Goal: Task Accomplishment & Management: Complete application form

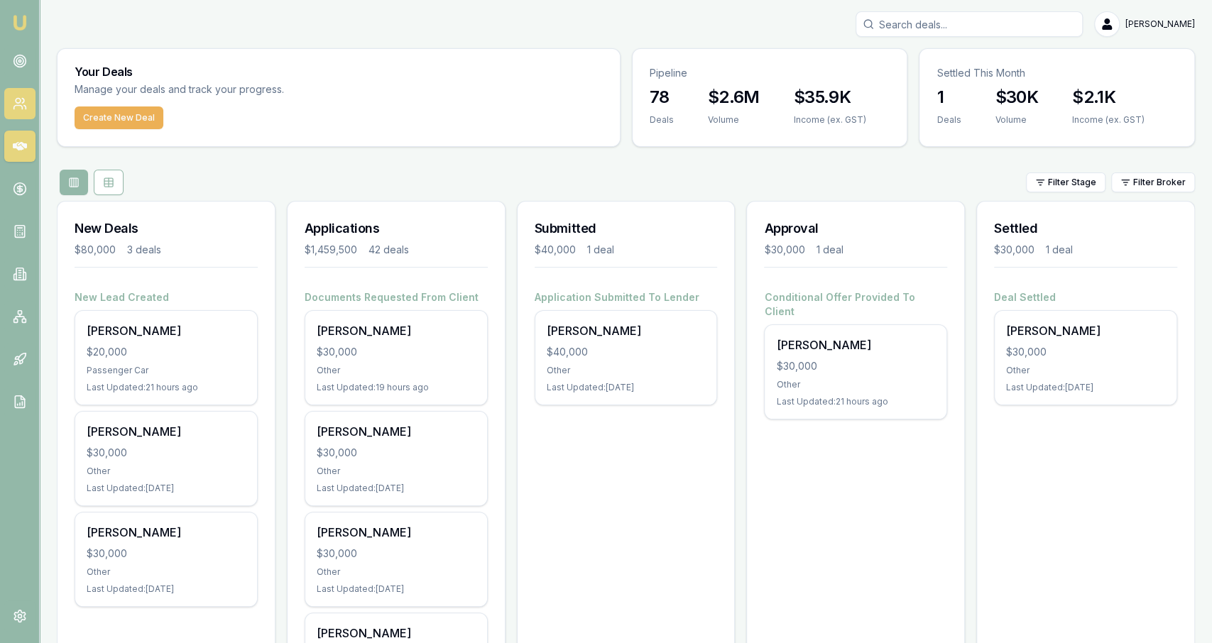
click at [18, 106] on icon at bounding box center [17, 108] width 9 height 4
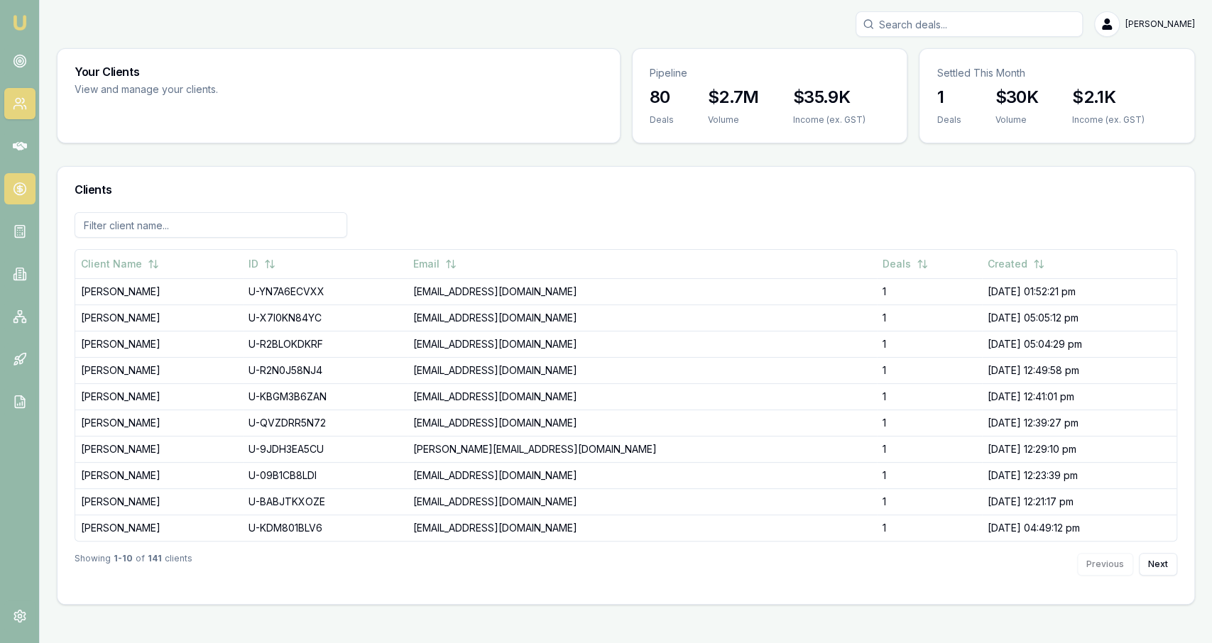
click at [20, 187] on icon at bounding box center [20, 188] width 0 height 7
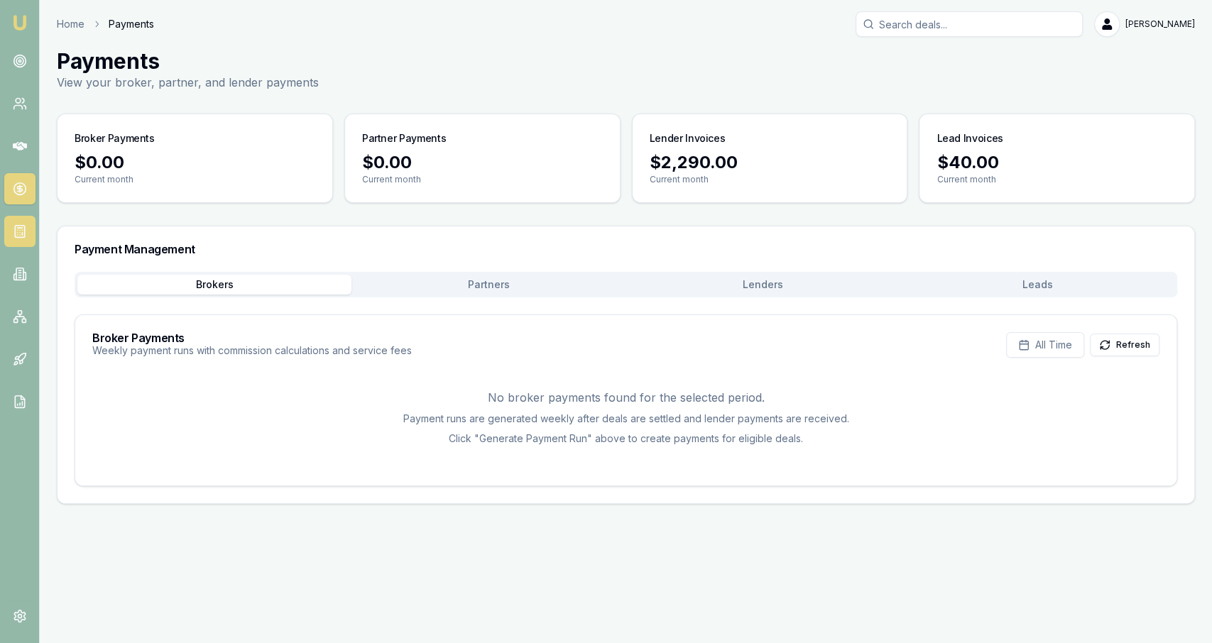
click at [18, 239] on link at bounding box center [19, 231] width 31 height 31
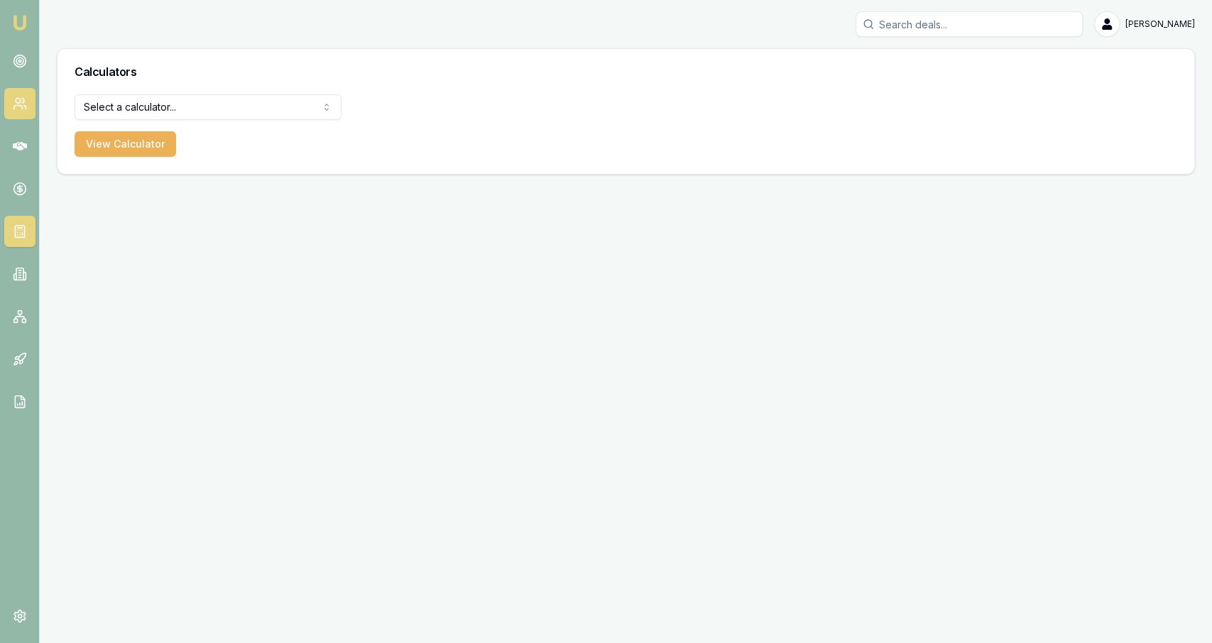
click at [19, 103] on circle at bounding box center [18, 101] width 5 height 5
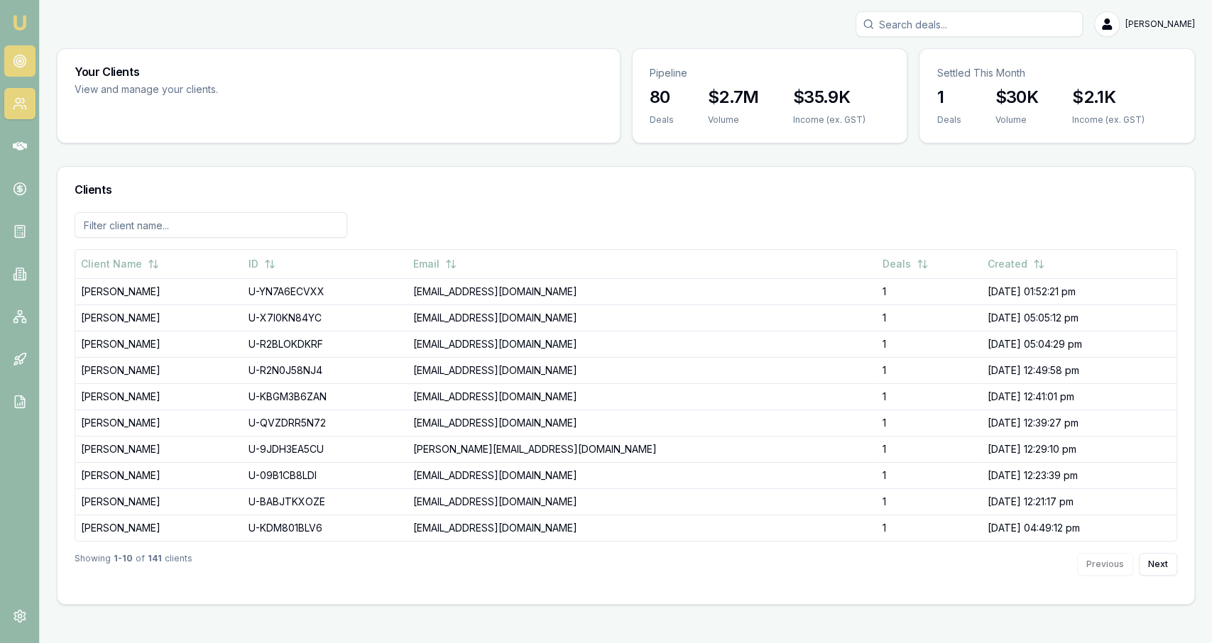
click at [19, 46] on link at bounding box center [19, 60] width 31 height 31
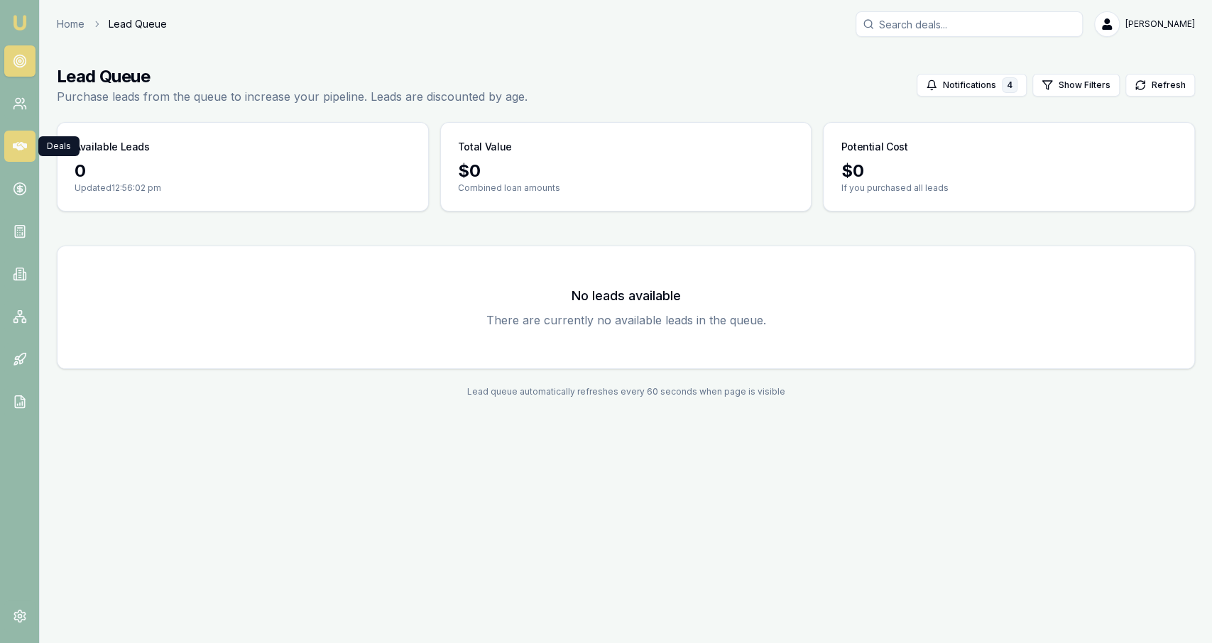
click at [17, 150] on icon at bounding box center [20, 146] width 14 height 14
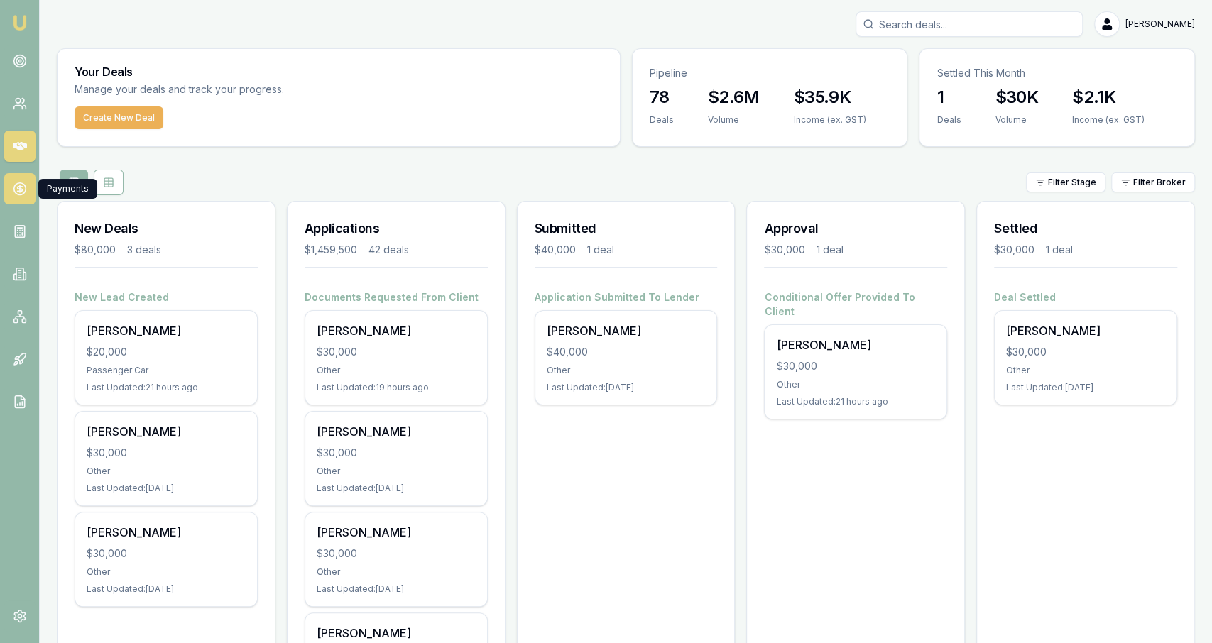
click at [21, 195] on circle at bounding box center [19, 189] width 12 height 12
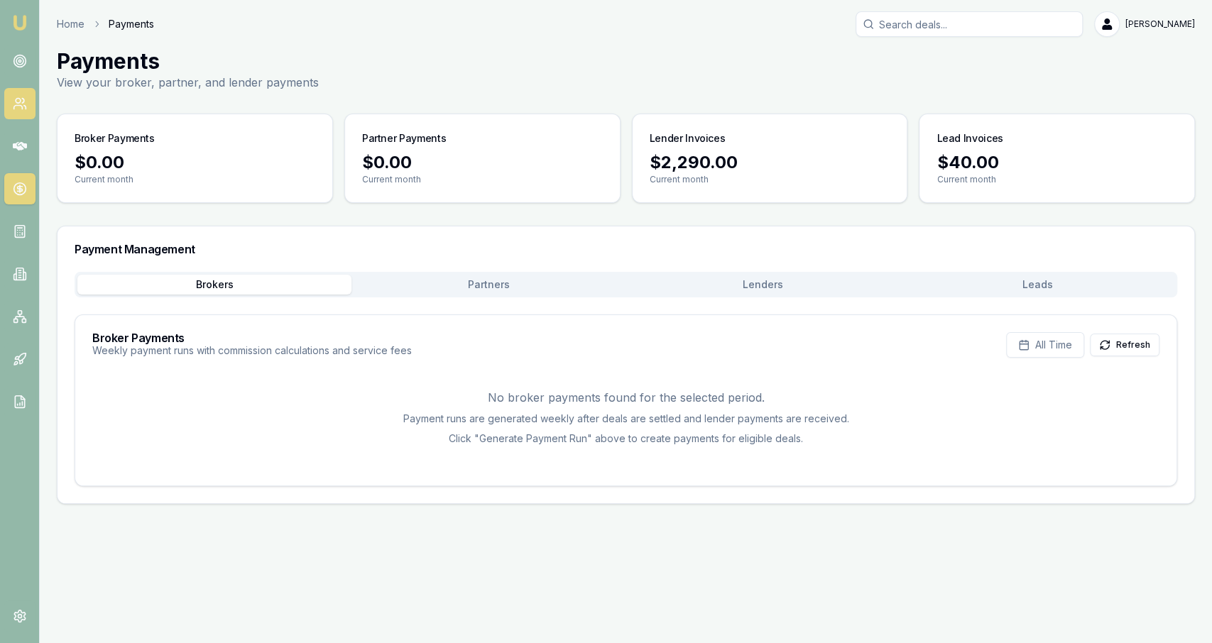
click at [21, 104] on icon at bounding box center [20, 104] width 14 height 14
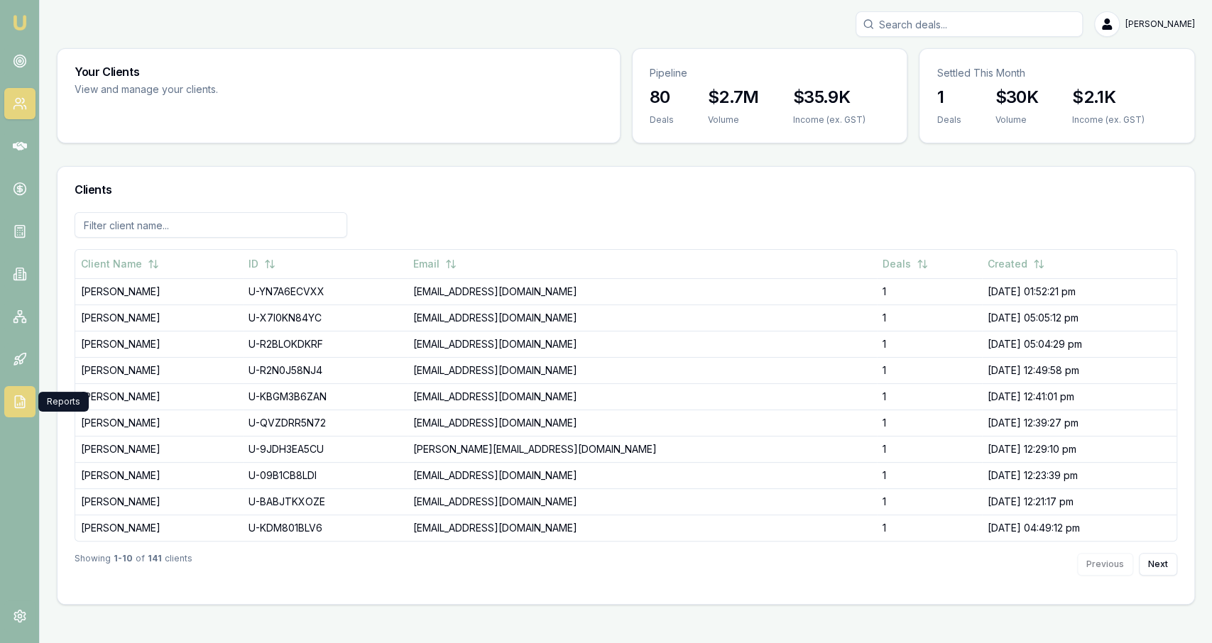
click at [18, 394] on link at bounding box center [19, 401] width 31 height 31
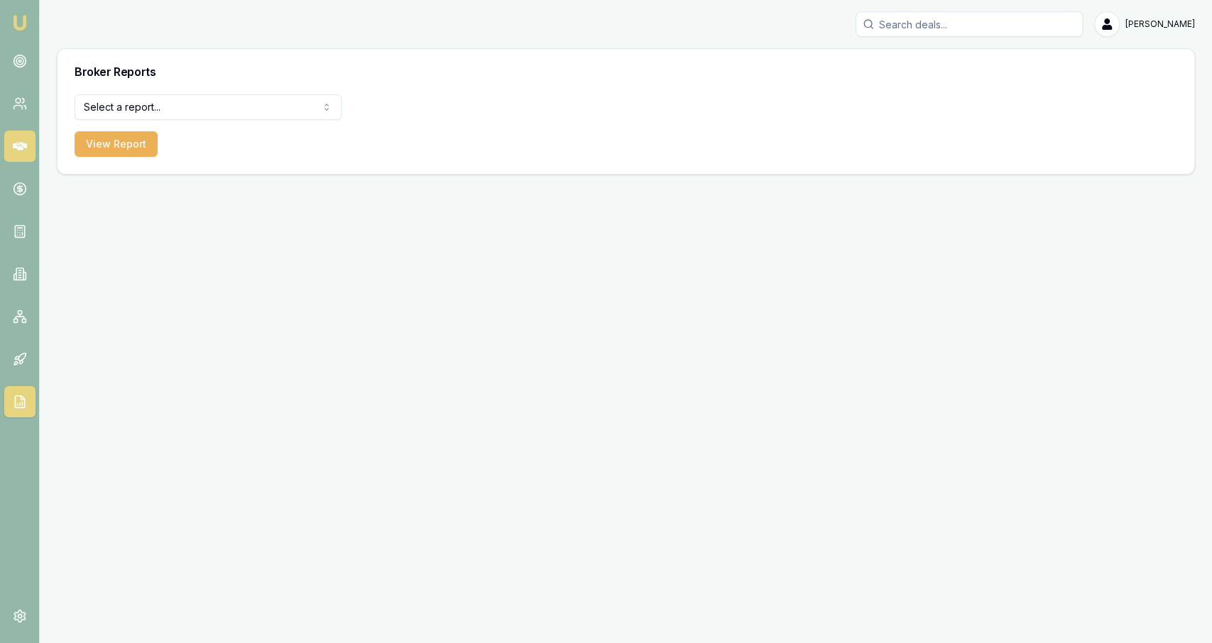
click at [28, 146] on link at bounding box center [19, 146] width 31 height 31
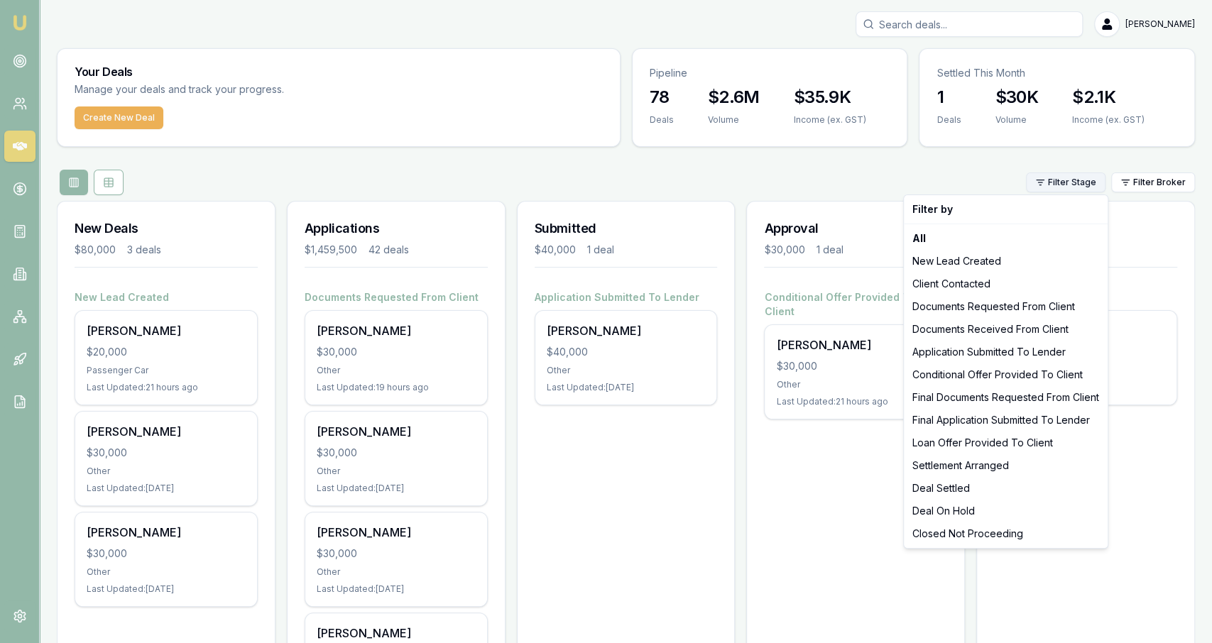
click at [1092, 177] on html "Emu Broker Jackson Fanfulla Toggle Menu Your Deals Manage your deals and track …" at bounding box center [606, 321] width 1212 height 643
click at [109, 187] on html "Emu Broker Jackson Fanfulla Toggle Menu Your Deals Manage your deals and track …" at bounding box center [606, 321] width 1212 height 643
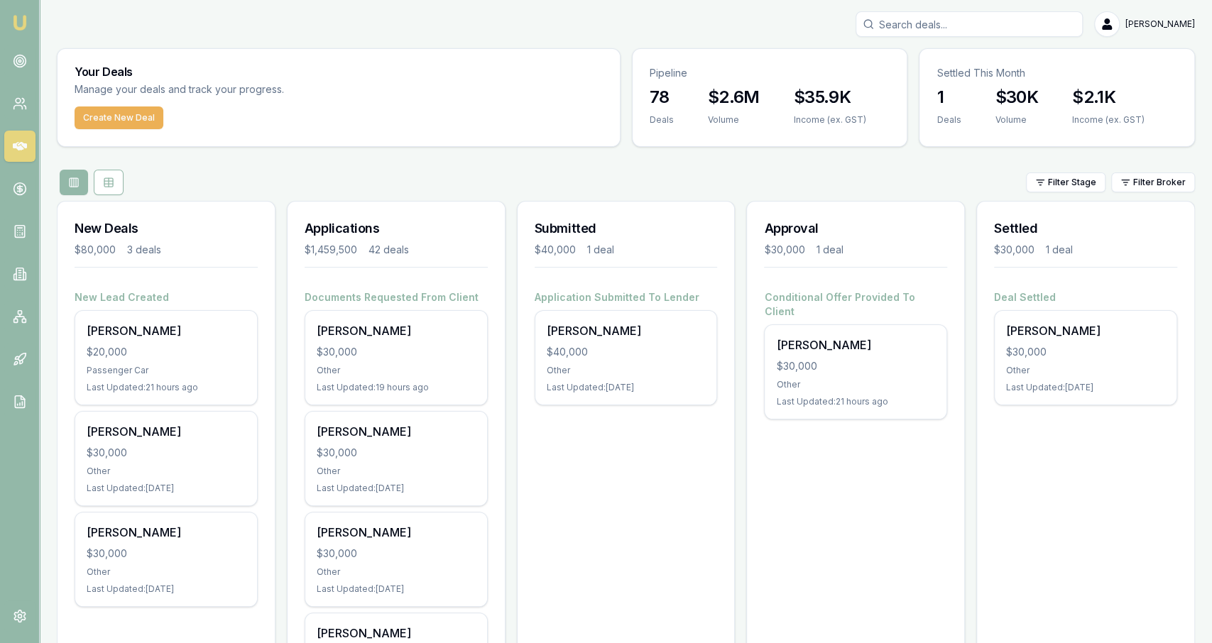
click at [109, 187] on icon at bounding box center [108, 182] width 11 height 11
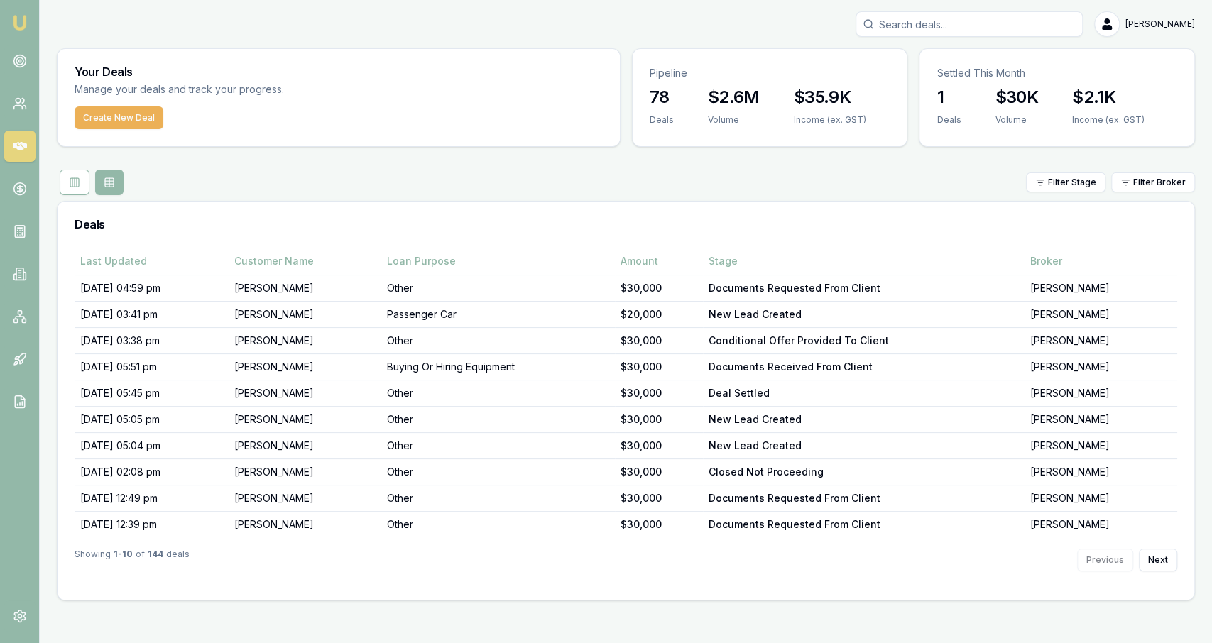
click at [1071, 202] on div "Deals" at bounding box center [626, 224] width 1137 height 45
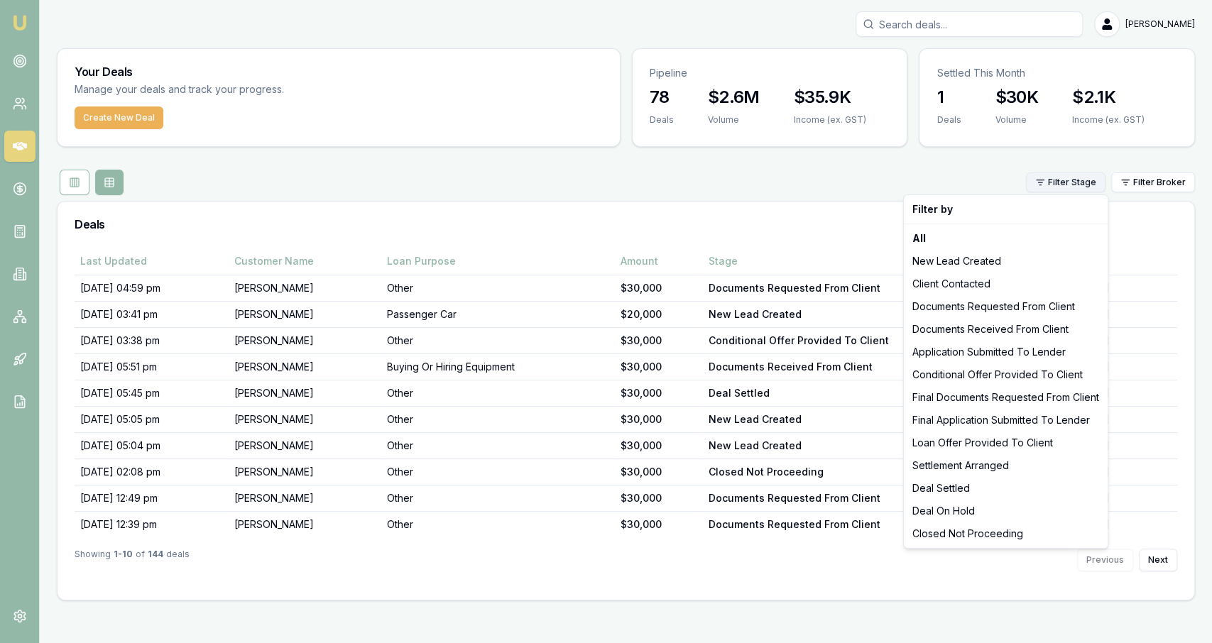
click at [1053, 181] on html "Emu Broker Jackson Fanfulla Toggle Menu Your Deals Manage your deals and track …" at bounding box center [606, 321] width 1212 height 643
click at [968, 493] on div "Deal Settled" at bounding box center [1006, 488] width 198 height 23
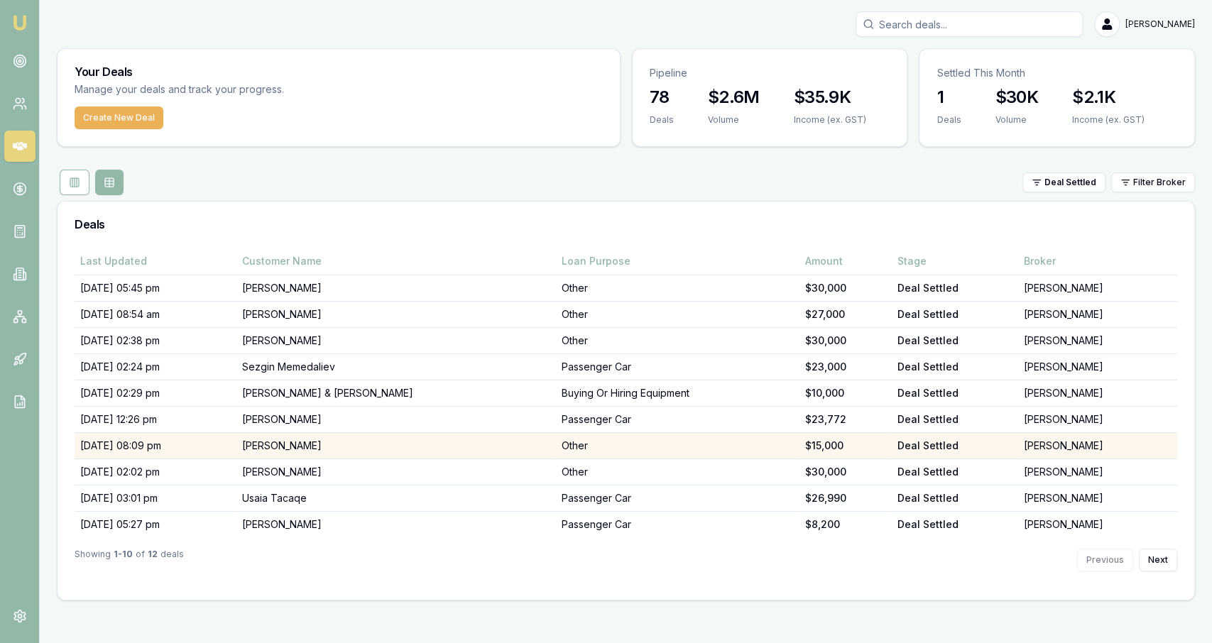
click at [353, 442] on td "Jade Clements" at bounding box center [395, 446] width 319 height 26
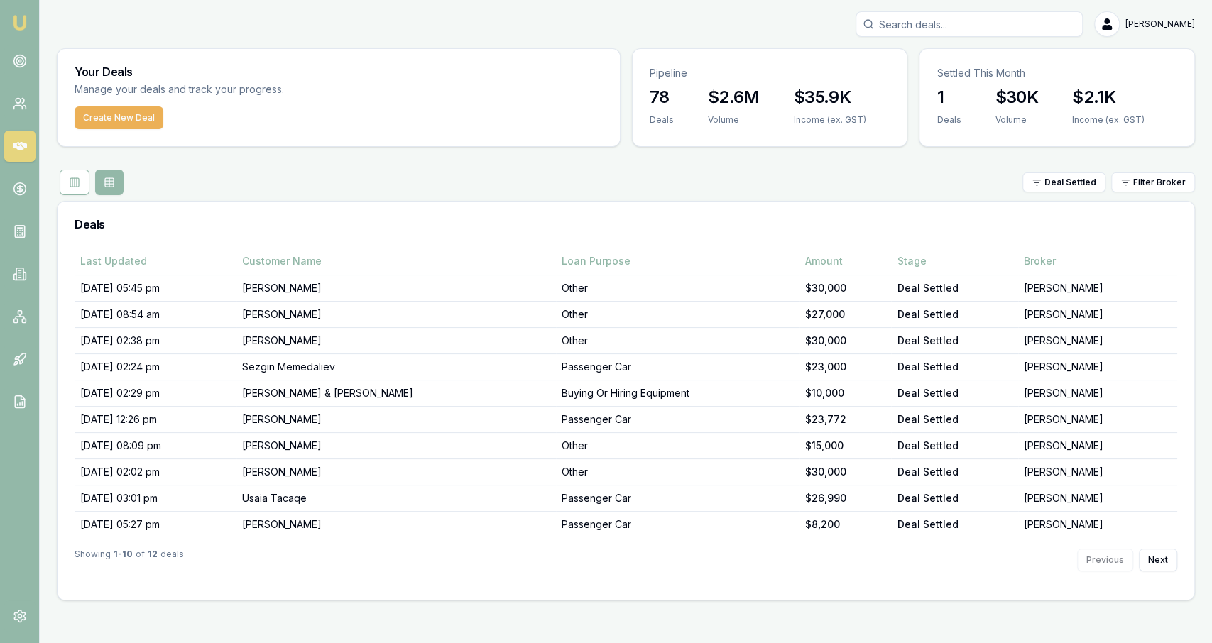
click at [342, 194] on div "Deal Settled Filter Broker" at bounding box center [626, 183] width 1138 height 26
click at [14, 111] on link at bounding box center [19, 103] width 31 height 31
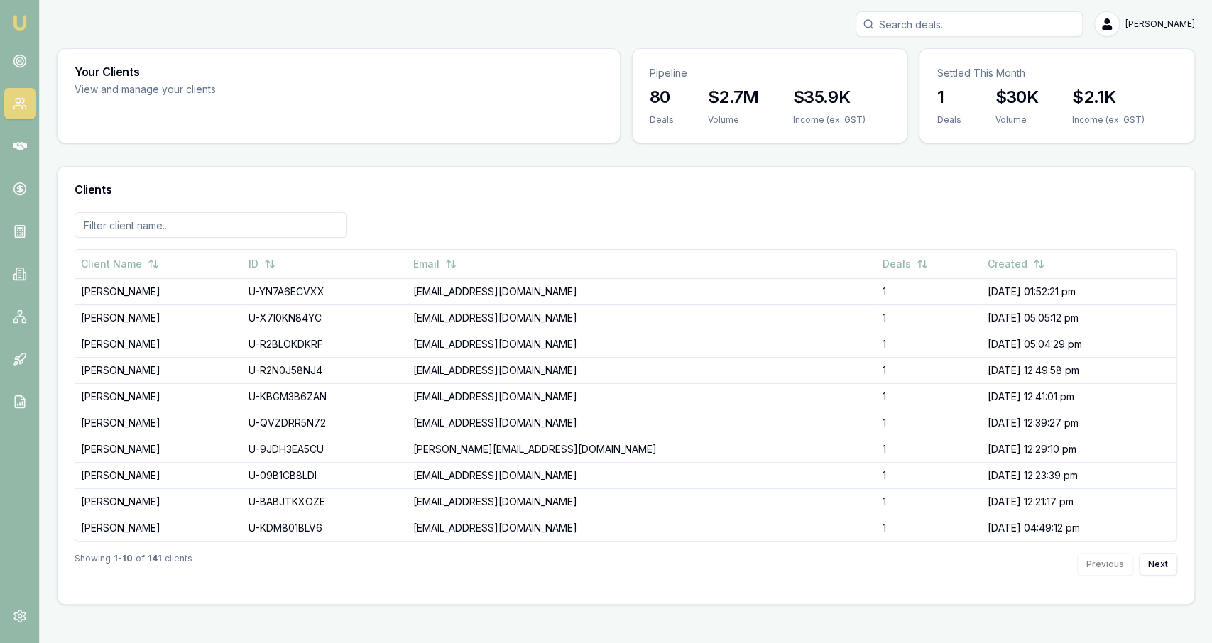
click at [14, 104] on icon at bounding box center [20, 104] width 14 height 14
click at [23, 144] on icon at bounding box center [20, 146] width 14 height 9
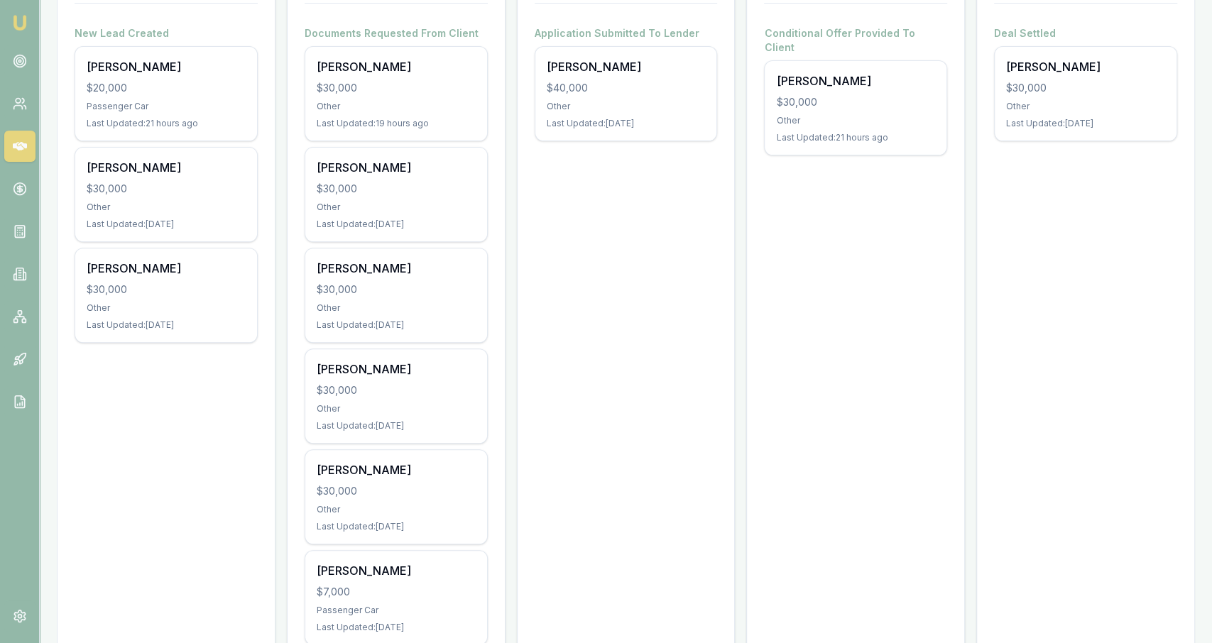
scroll to position [136, 0]
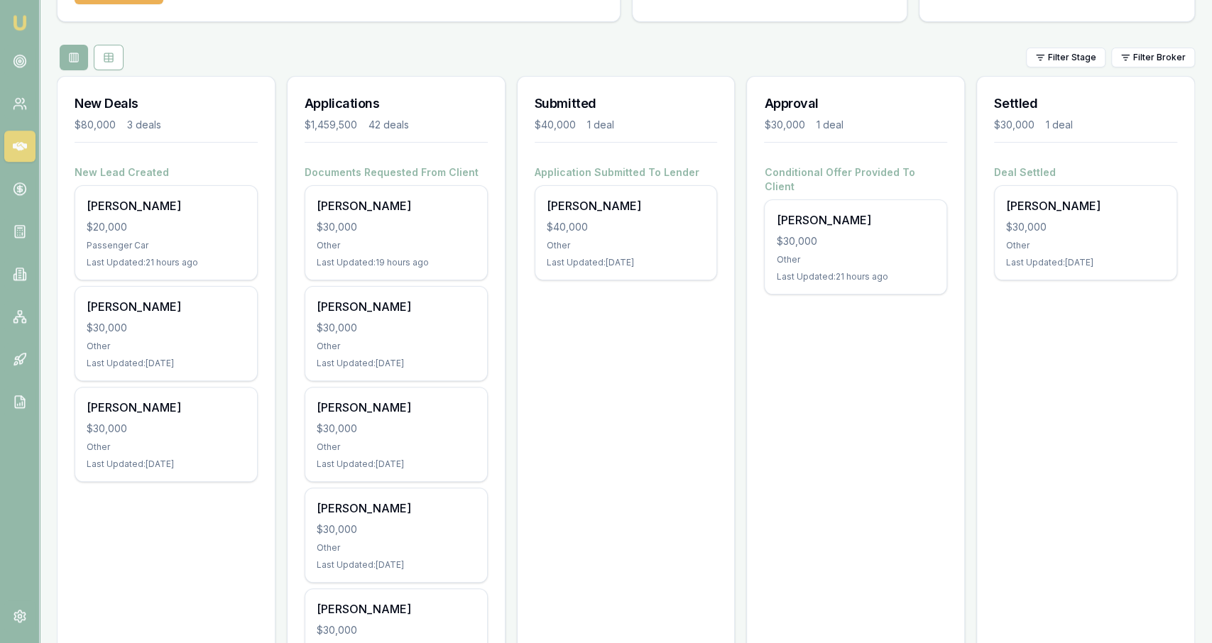
scroll to position [109, 0]
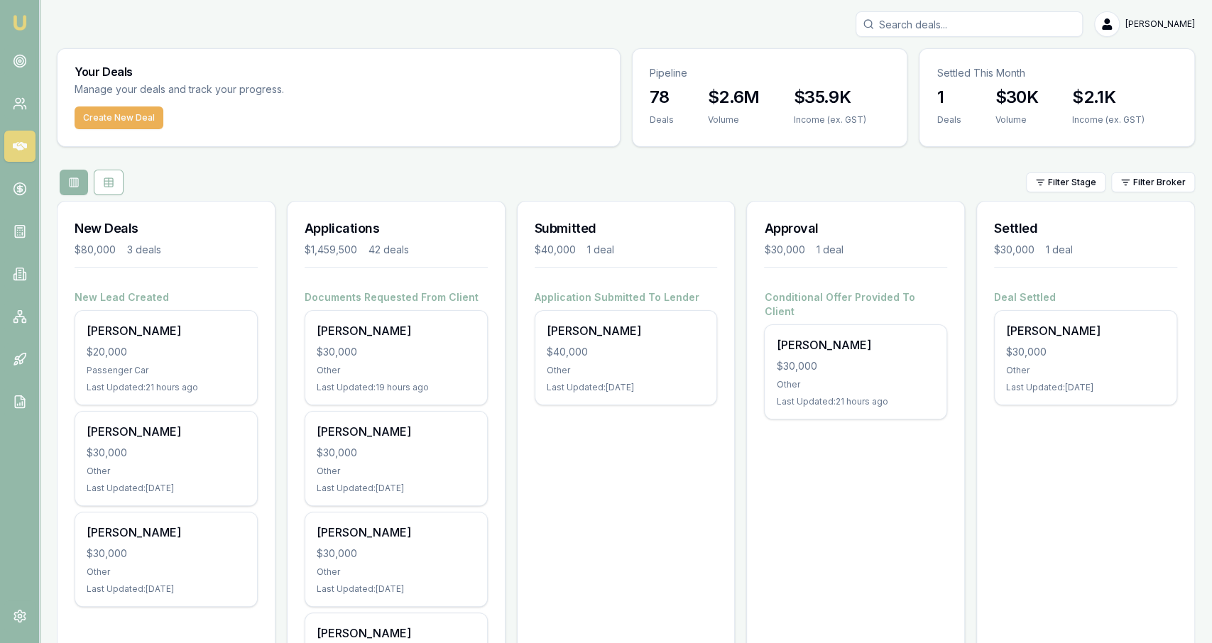
click at [471, 96] on div "Your Deals Manage your deals and track your progress." at bounding box center [339, 78] width 562 height 58
click at [131, 118] on button "Create New Deal" at bounding box center [119, 117] width 89 height 23
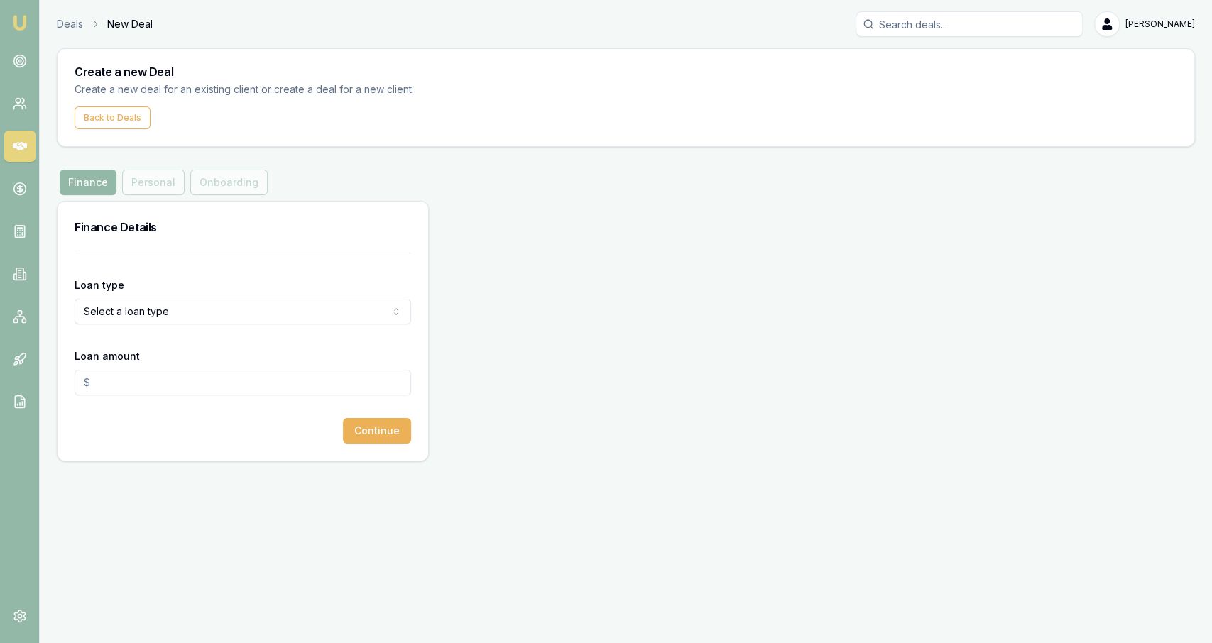
click at [149, 305] on html "Emu Broker Deals New Deal Jackson Fanfulla Toggle Menu Create a new Deal Create…" at bounding box center [606, 321] width 1212 height 643
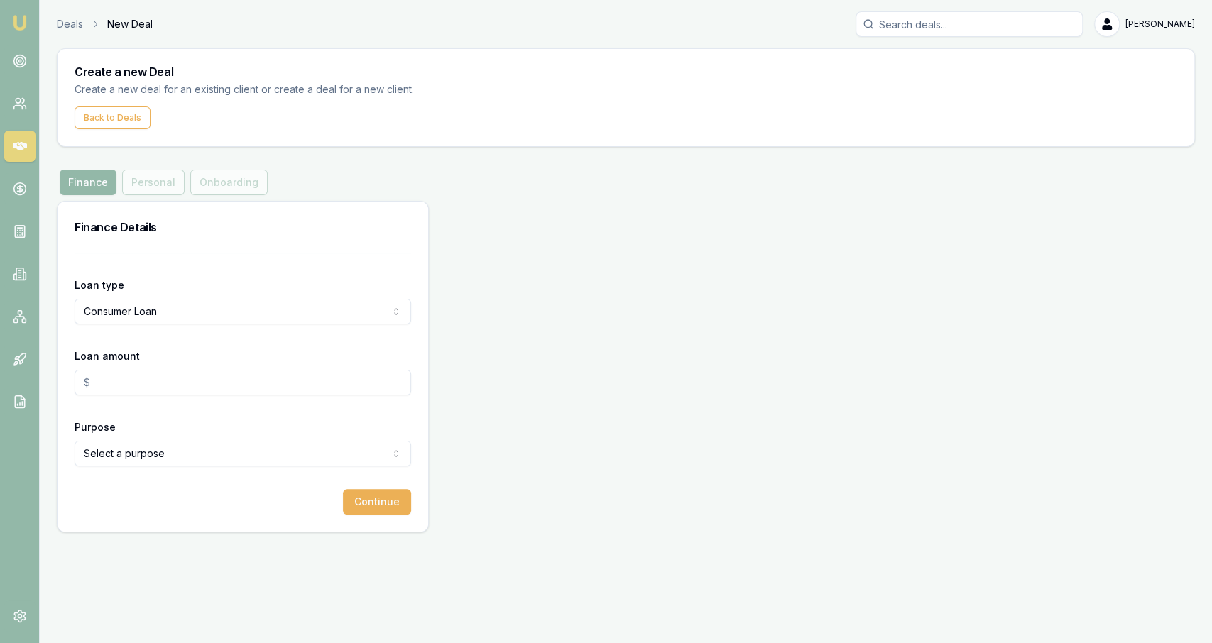
click at [143, 366] on div "Loan amount" at bounding box center [243, 371] width 336 height 48
click at [141, 373] on input "Loan amount" at bounding box center [243, 383] width 336 height 26
type input "$30,000.00"
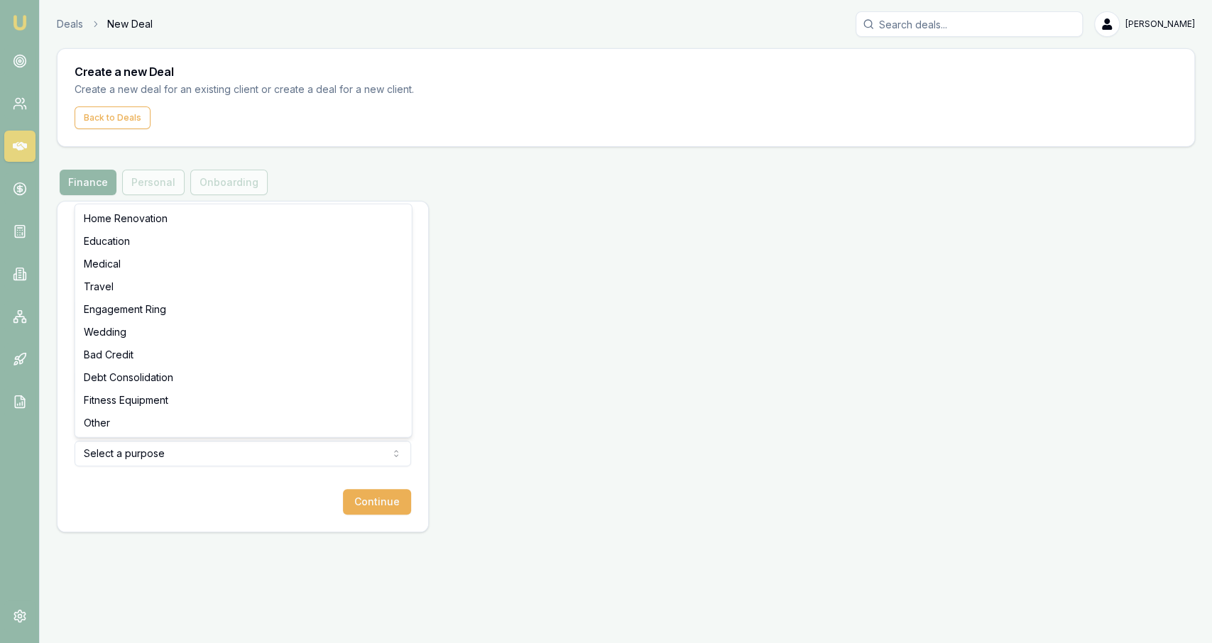
click at [124, 456] on html "Emu Broker Deals New Deal Jackson Fanfulla Toggle Menu Create a new Deal Create…" at bounding box center [606, 321] width 1212 height 643
select select "OTHER"
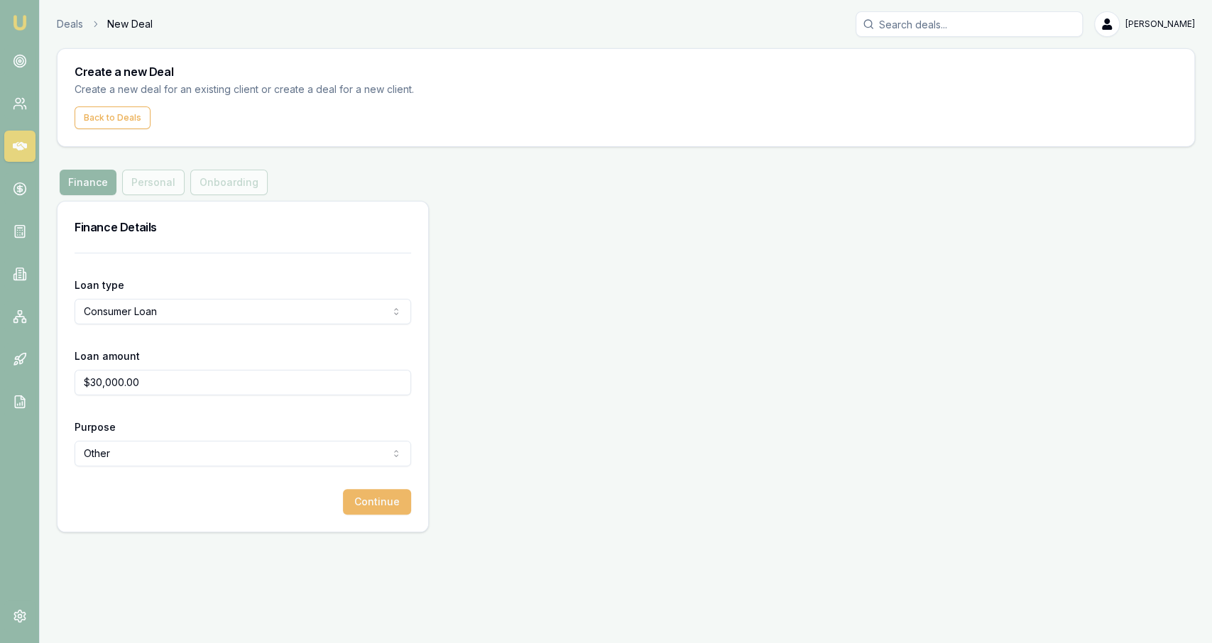
click at [409, 499] on button "Continue" at bounding box center [377, 502] width 68 height 26
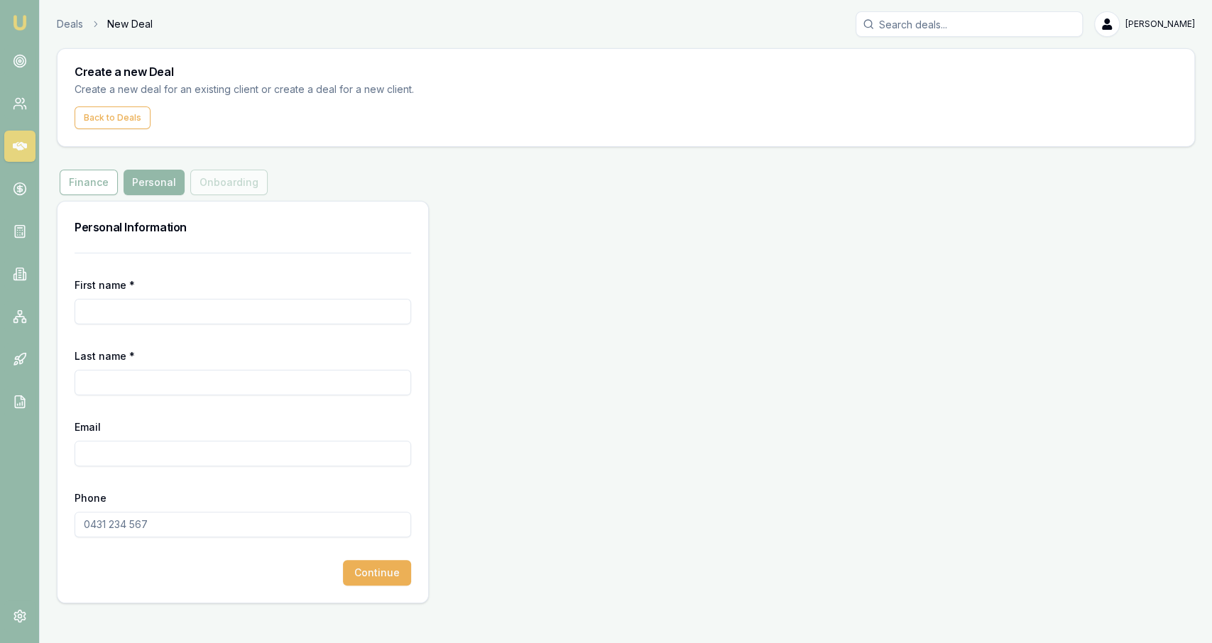
click at [255, 317] on input "First name *" at bounding box center [243, 312] width 336 height 26
type input "Shane"
click at [144, 392] on input "Last name *" at bounding box center [243, 383] width 336 height 26
paste input "Clark External"
type input "Clark"
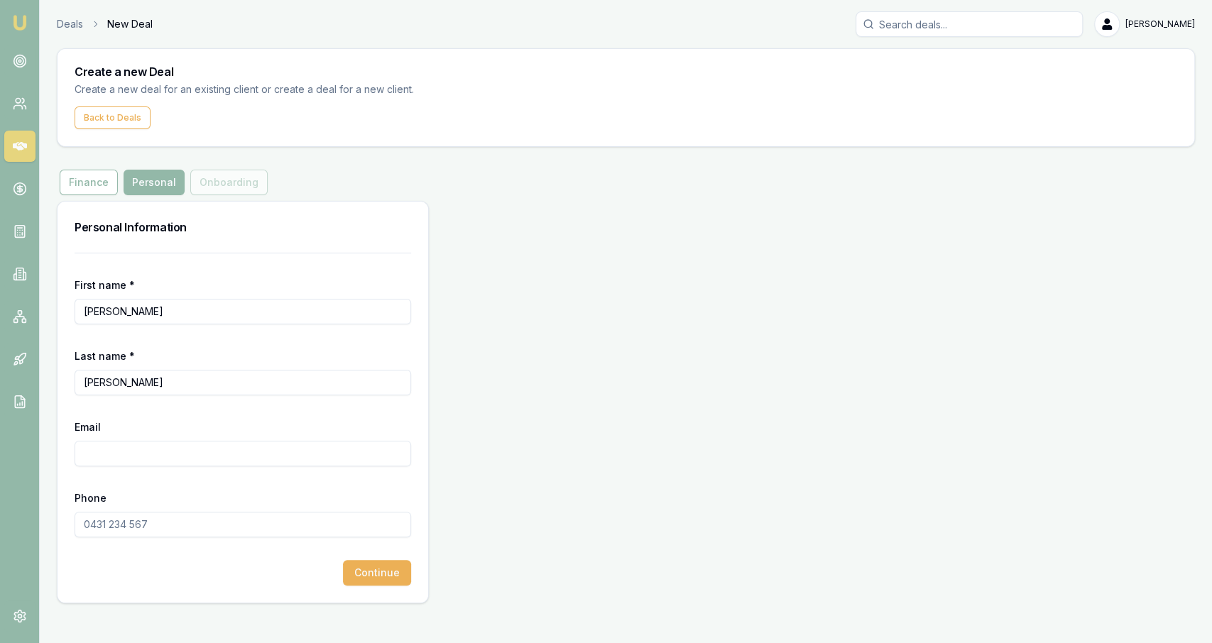
click at [107, 447] on input "Email" at bounding box center [243, 454] width 336 height 26
paste input "CLARKYSC.SHANE@hotmail.com"
type input "CLARKYSC.SHANE@hotmail.com"
click at [217, 526] on input "Phone" at bounding box center [243, 525] width 336 height 26
paste input "0418 660 217"
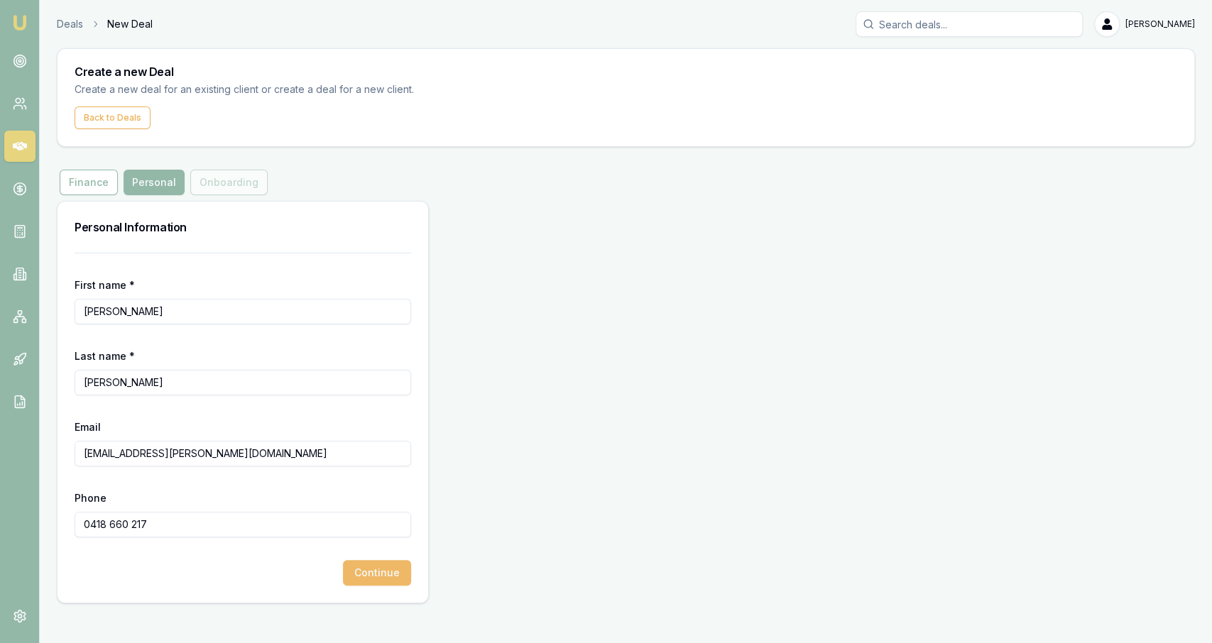
type input "0418 660 217"
click at [360, 573] on button "Continue" at bounding box center [377, 573] width 68 height 26
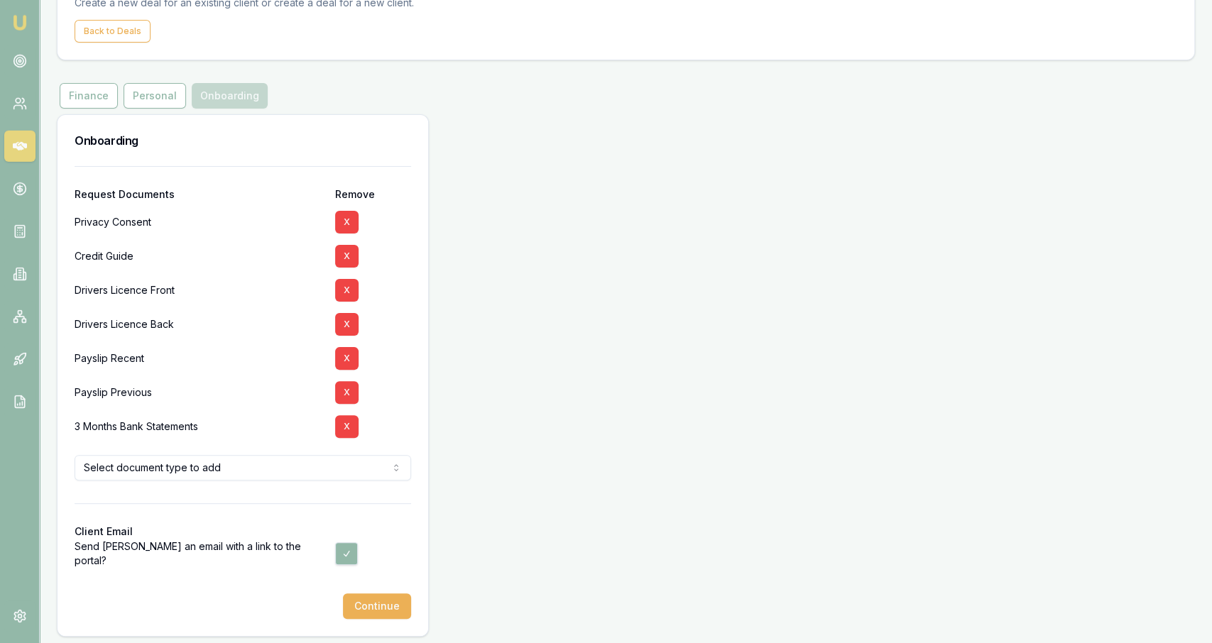
scroll to position [90, 0]
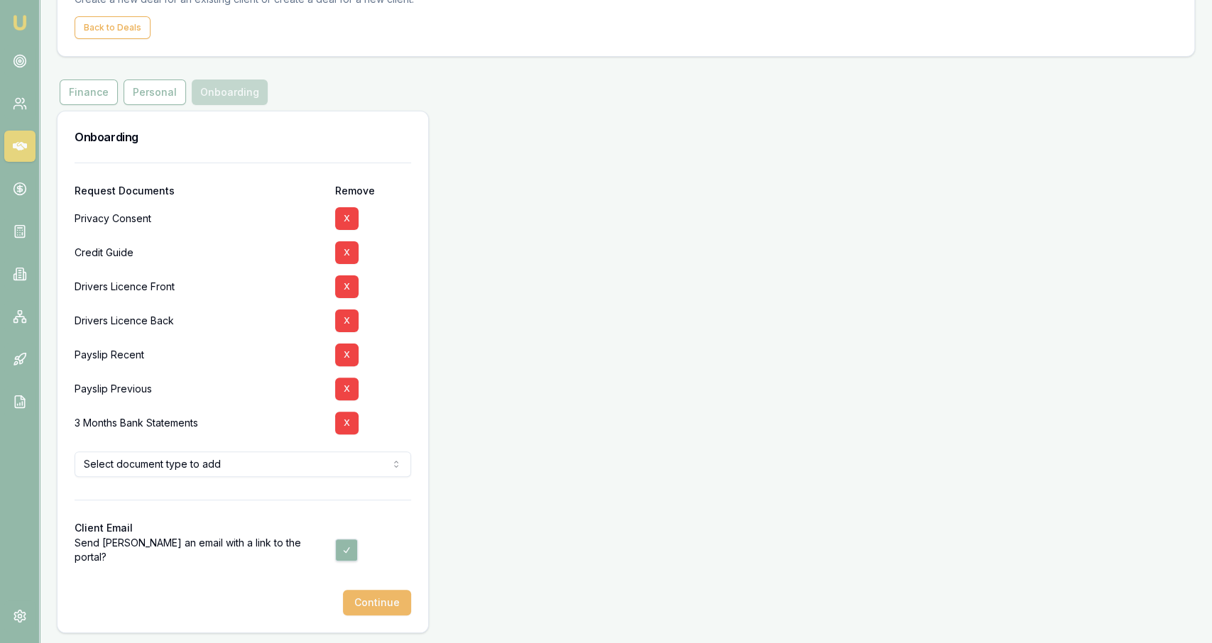
click at [377, 607] on button "Continue" at bounding box center [377, 603] width 68 height 26
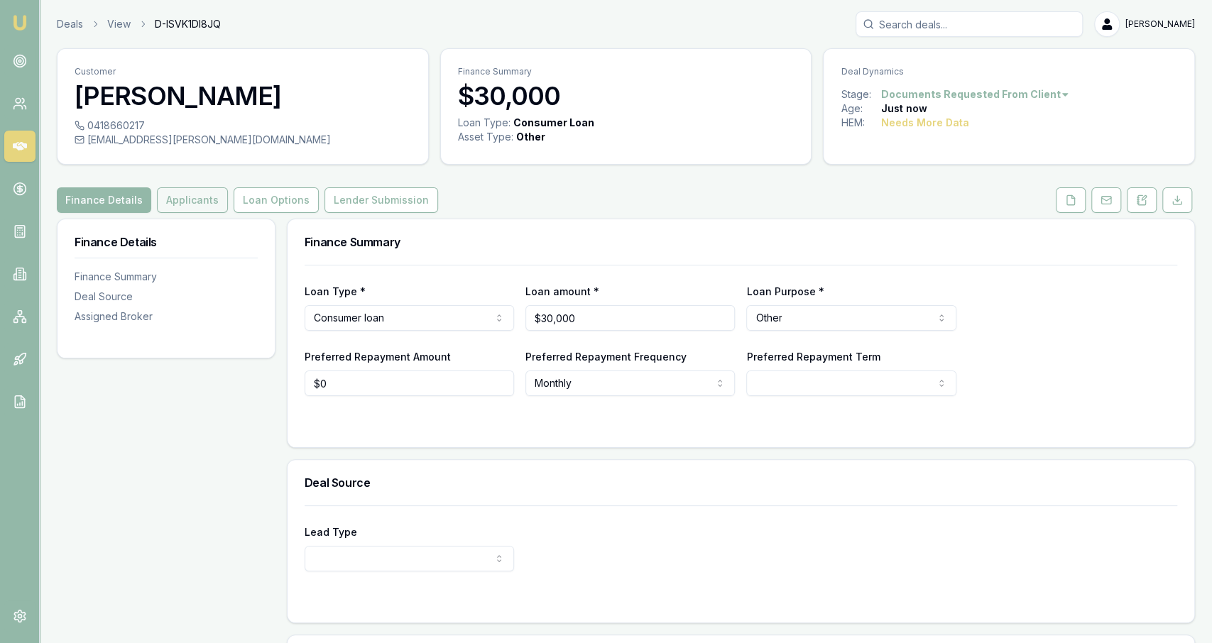
click at [205, 205] on button "Applicants" at bounding box center [192, 200] width 71 height 26
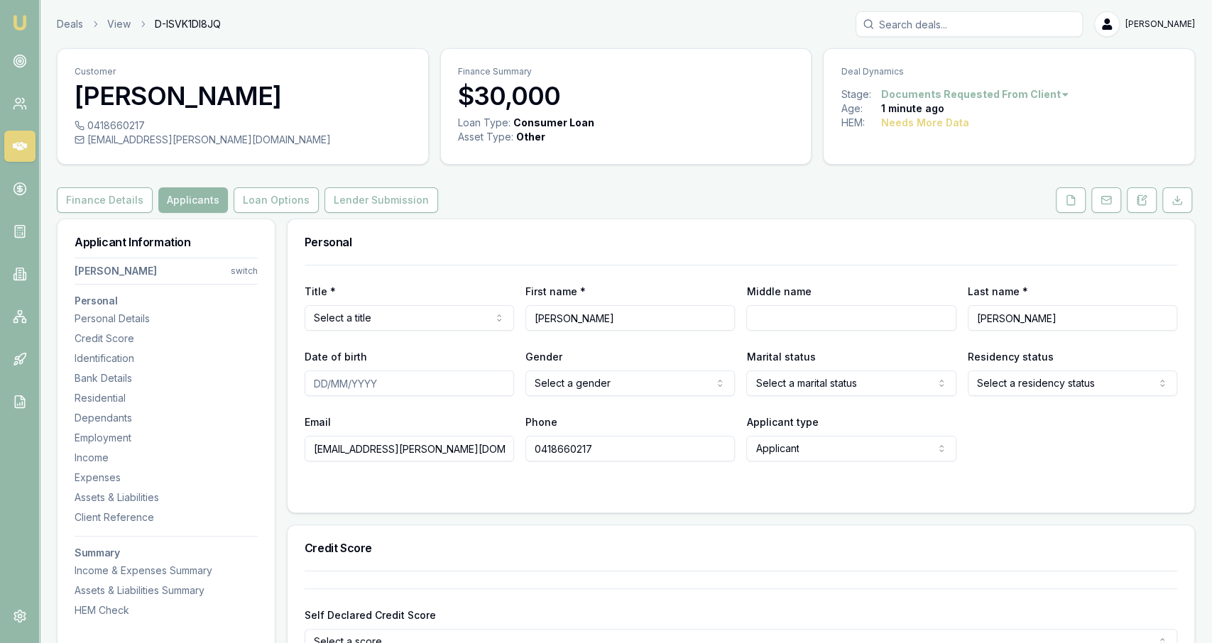
click at [445, 333] on div "Title * Select a title Mr Mrs Miss Ms Dr Prof First name * Shane Middle name La…" at bounding box center [741, 363] width 872 height 197
click at [440, 329] on html "Emu Broker Deals View D-ISVK1DI8JQ Jackson Fanfulla Toggle Menu Customer Shane …" at bounding box center [606, 321] width 1212 height 643
click at [423, 359] on div "Date of birth" at bounding box center [409, 372] width 209 height 48
click at [67, 26] on link "Deals" at bounding box center [70, 24] width 26 height 14
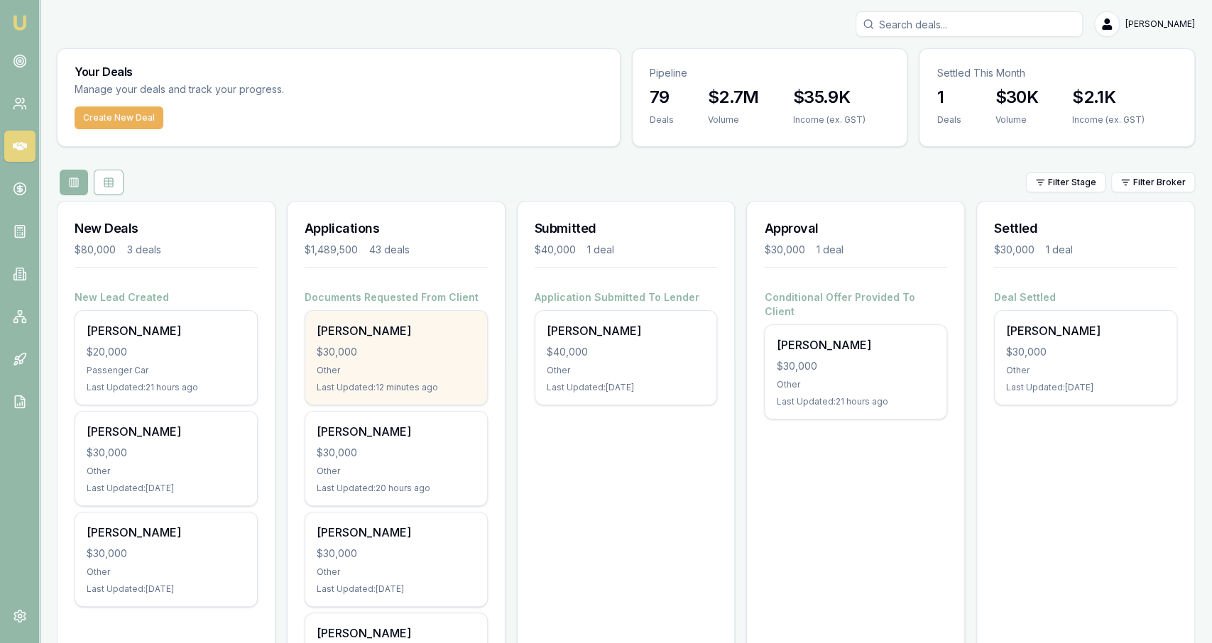
click at [381, 329] on div "[PERSON_NAME]" at bounding box center [396, 330] width 159 height 17
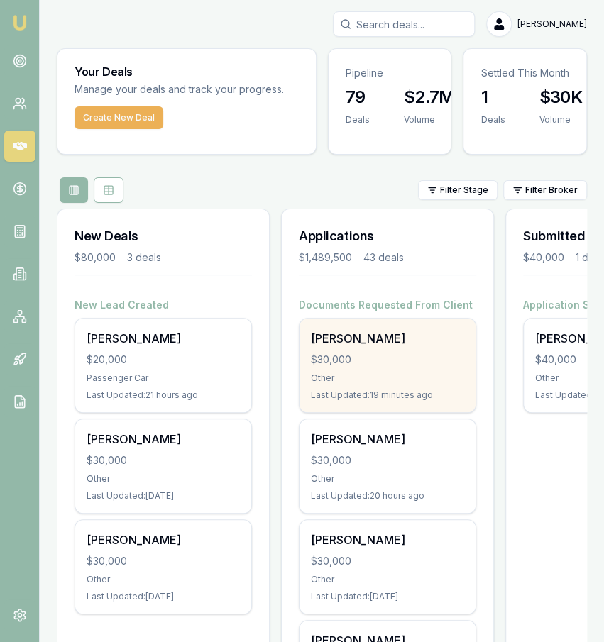
click at [359, 381] on div "Other" at bounding box center [387, 378] width 153 height 11
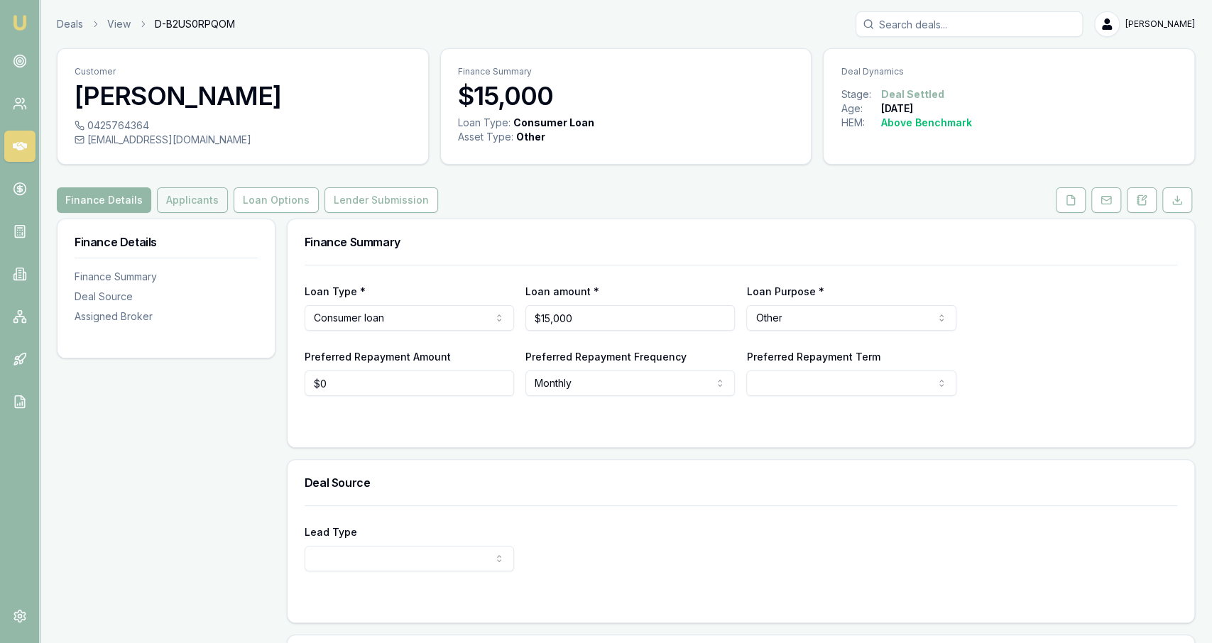
click at [202, 211] on button "Applicants" at bounding box center [192, 200] width 71 height 26
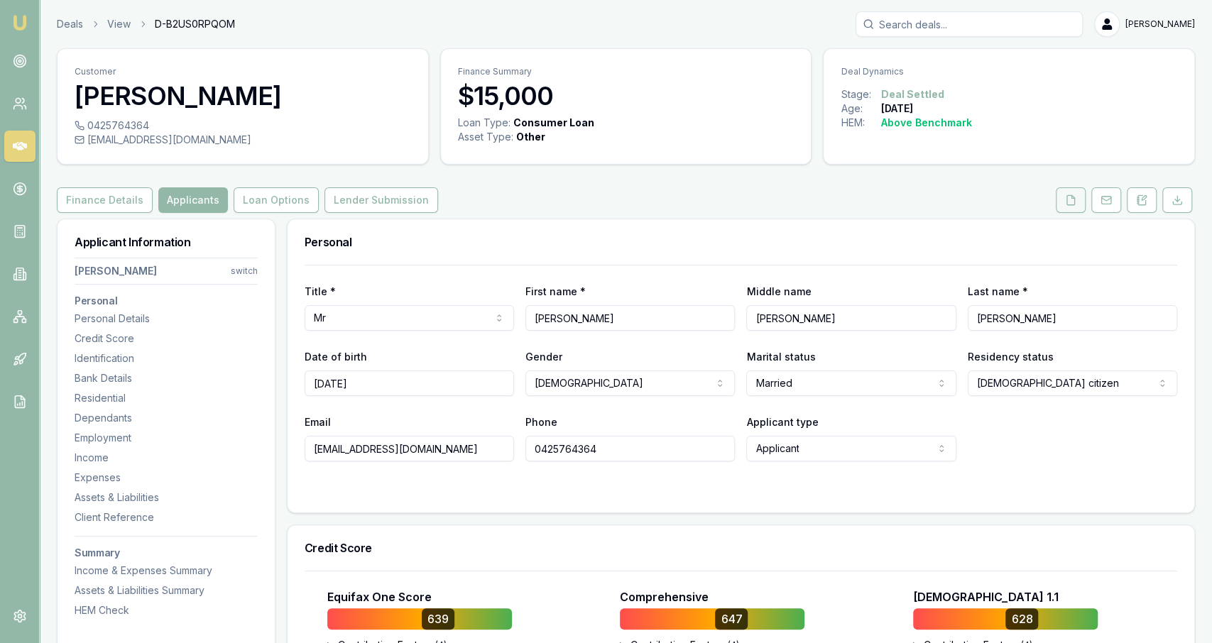
click at [1076, 205] on button at bounding box center [1071, 200] width 30 height 26
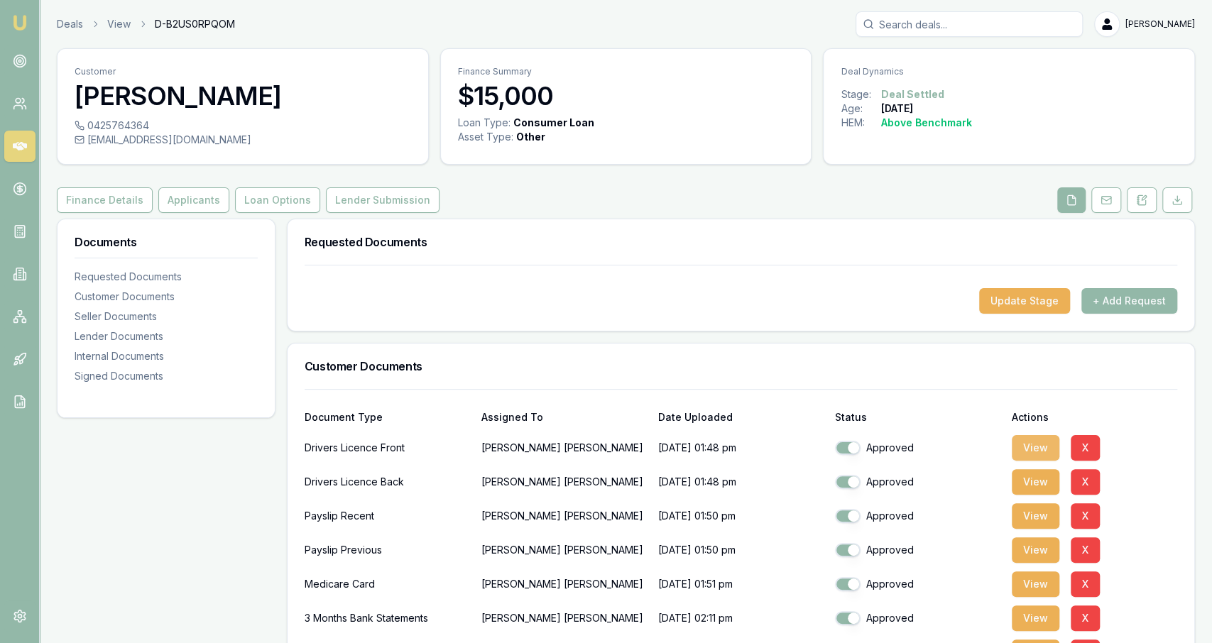
click at [1054, 447] on button "View" at bounding box center [1036, 448] width 48 height 26
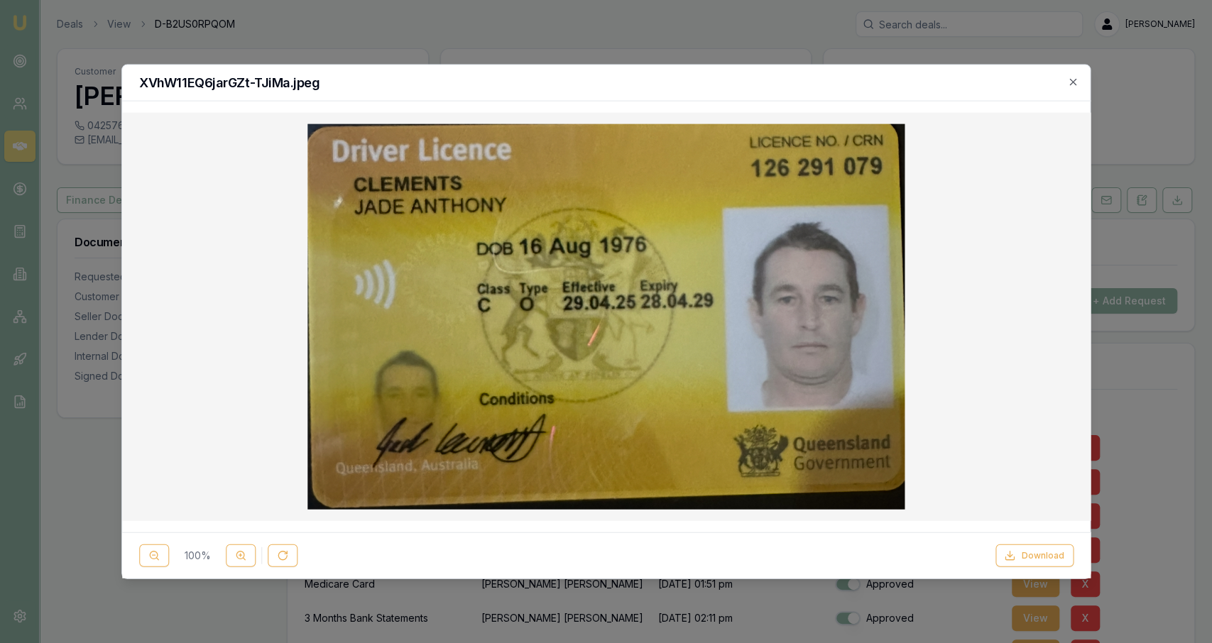
click at [630, 248] on img at bounding box center [605, 316] width 596 height 385
click at [1072, 84] on icon "button" at bounding box center [1072, 82] width 11 height 11
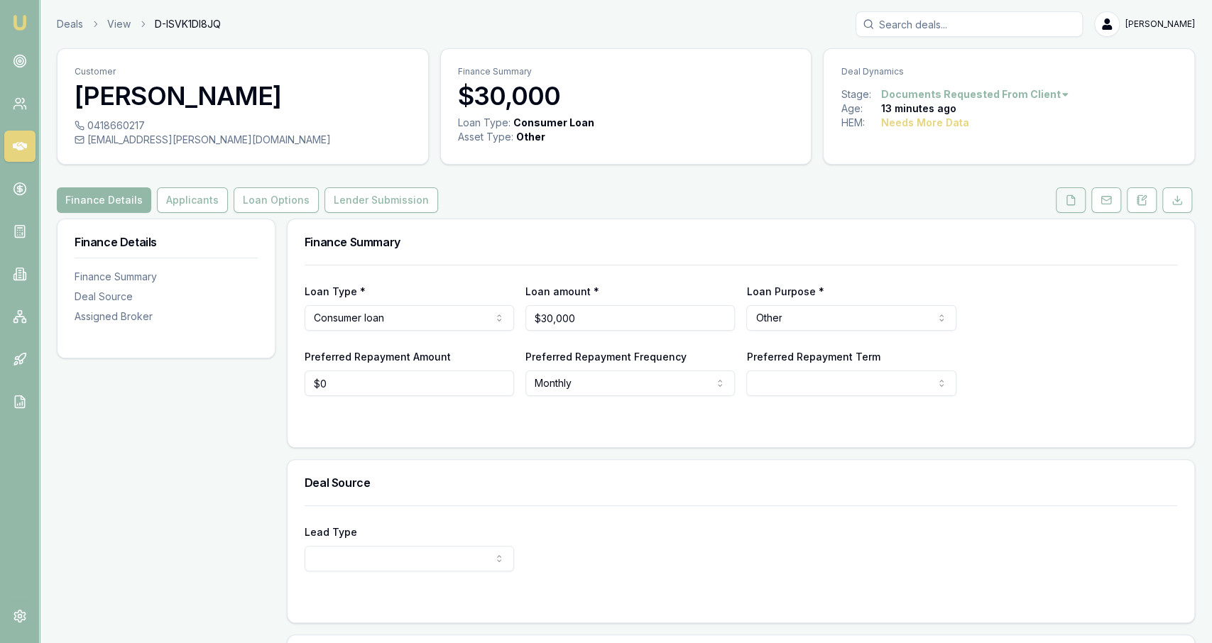
click at [1070, 203] on icon at bounding box center [1070, 200] width 11 height 11
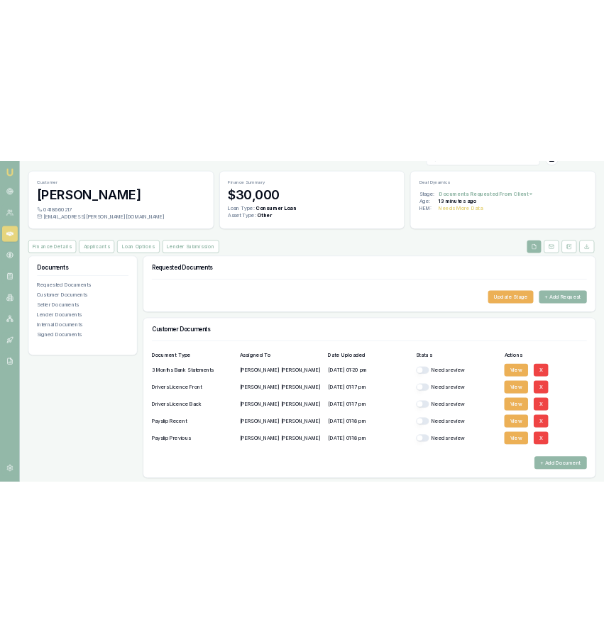
scroll to position [28, 0]
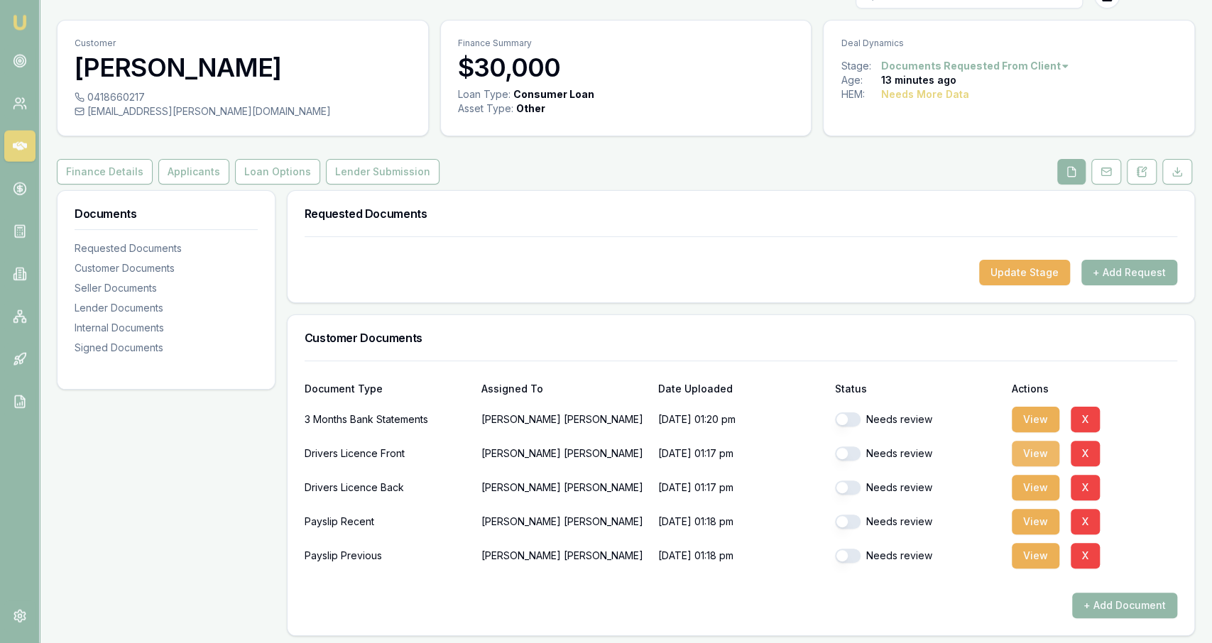
click at [1017, 454] on button "View" at bounding box center [1036, 454] width 48 height 26
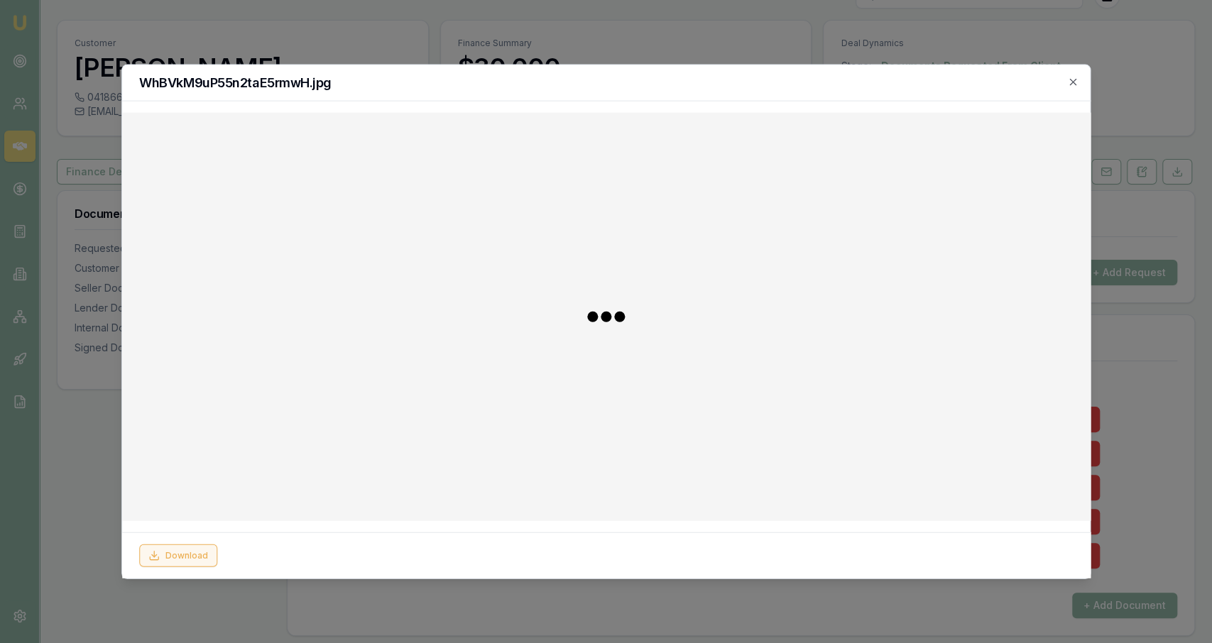
click at [177, 558] on button "Download" at bounding box center [178, 555] width 78 height 23
click at [86, 496] on div at bounding box center [606, 321] width 1212 height 643
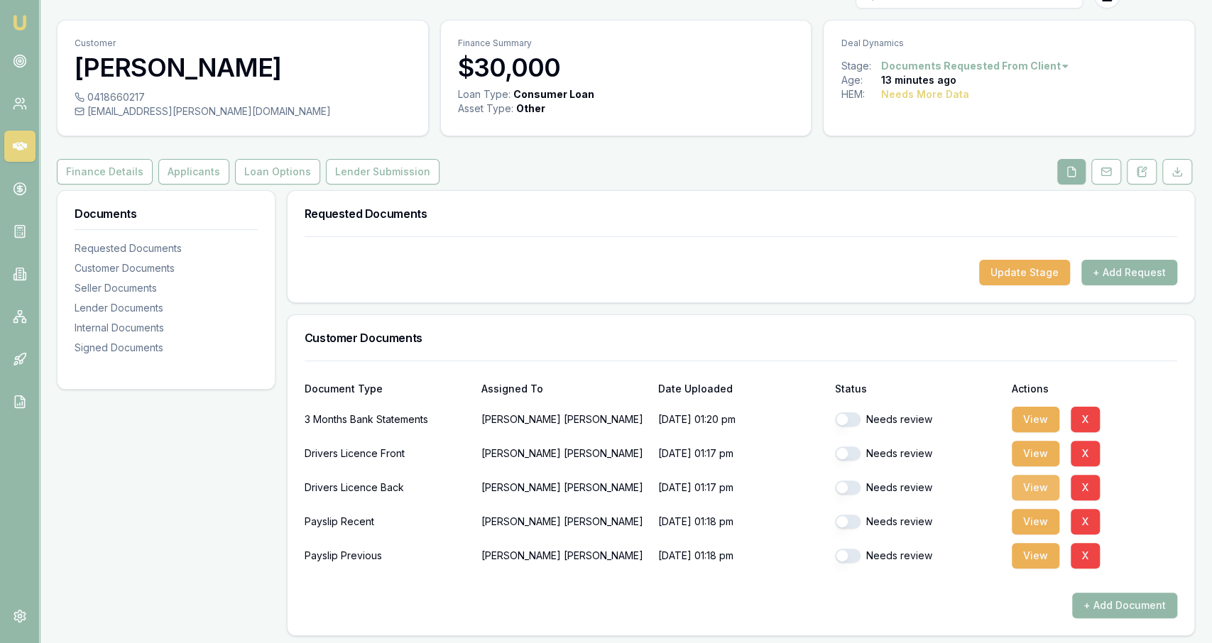
click at [1033, 498] on button "View" at bounding box center [1036, 488] width 48 height 26
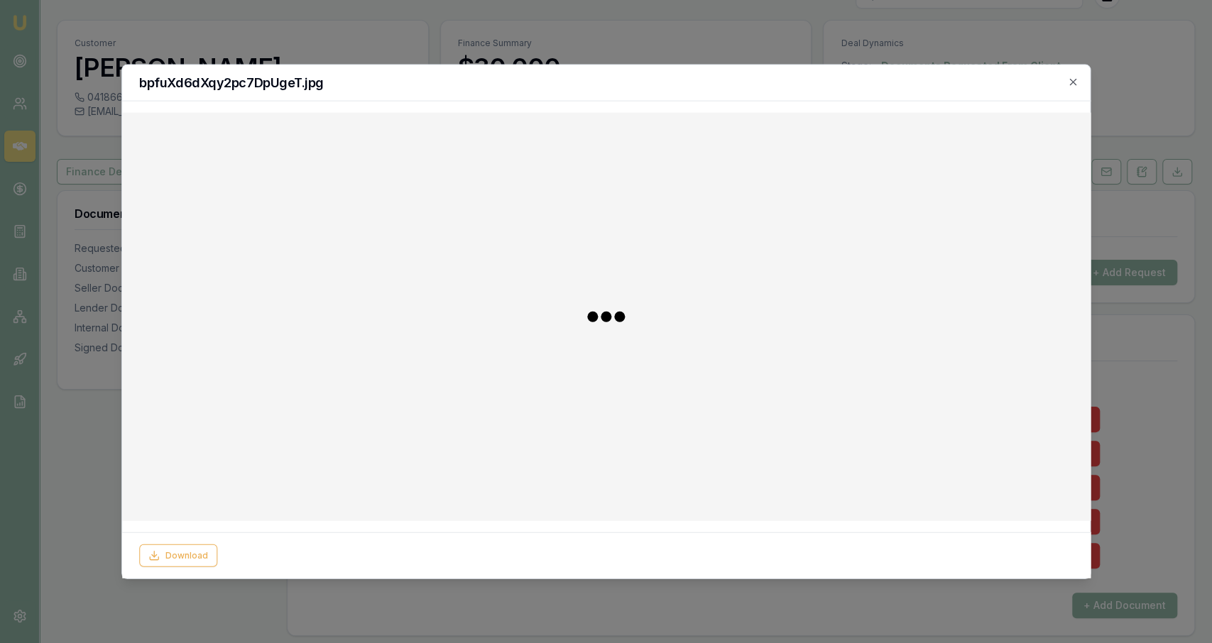
click at [200, 542] on div "Download" at bounding box center [606, 555] width 968 height 46
click at [196, 552] on button "Download" at bounding box center [178, 555] width 78 height 23
click at [89, 515] on div at bounding box center [606, 321] width 1212 height 643
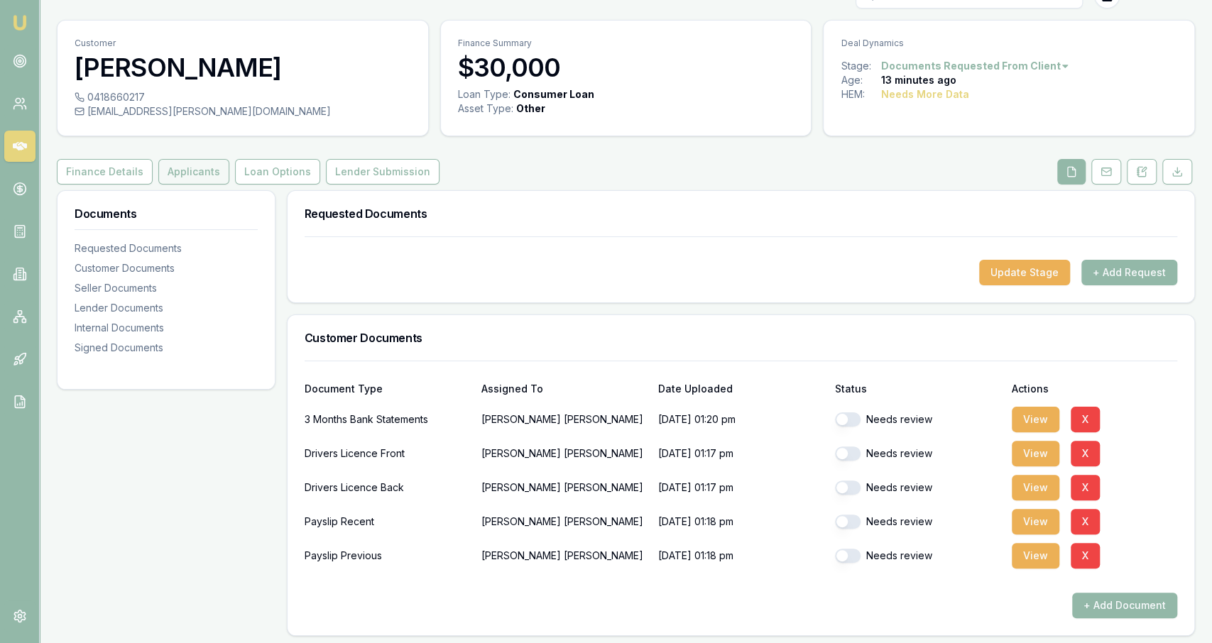
click at [218, 168] on button "Applicants" at bounding box center [193, 172] width 71 height 26
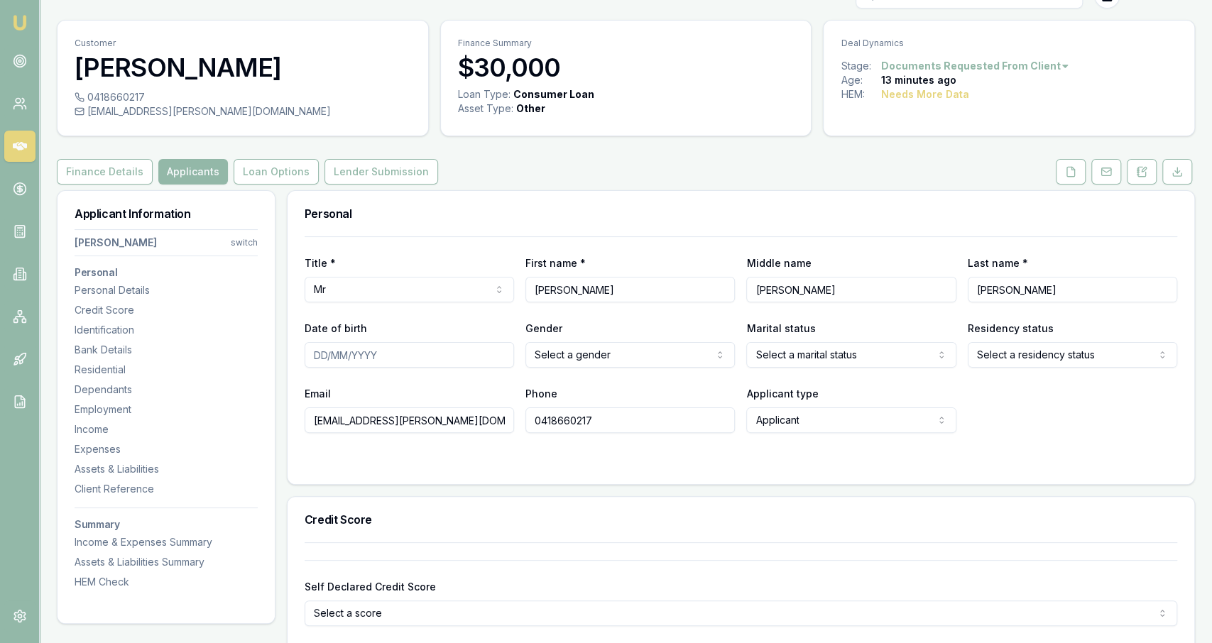
click at [393, 352] on input "Date of birth" at bounding box center [409, 355] width 209 height 26
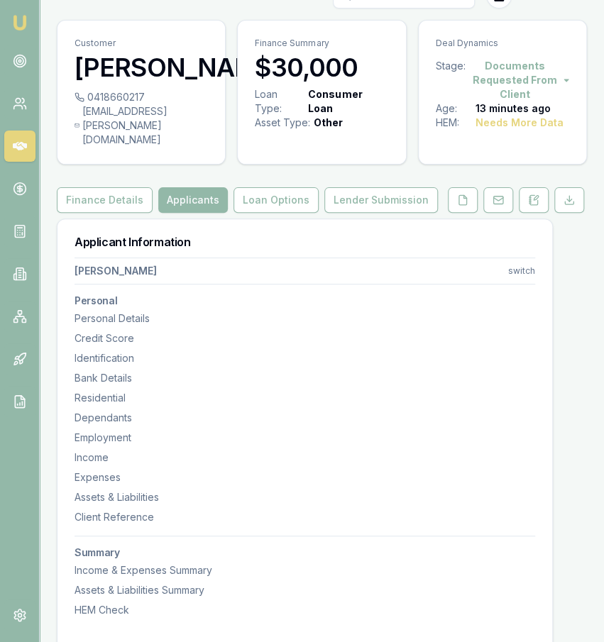
click at [509, 349] on nav "Shane Clark switch Personal Personal Details Credit Score Identification Bank D…" at bounding box center [305, 435] width 461 height 366
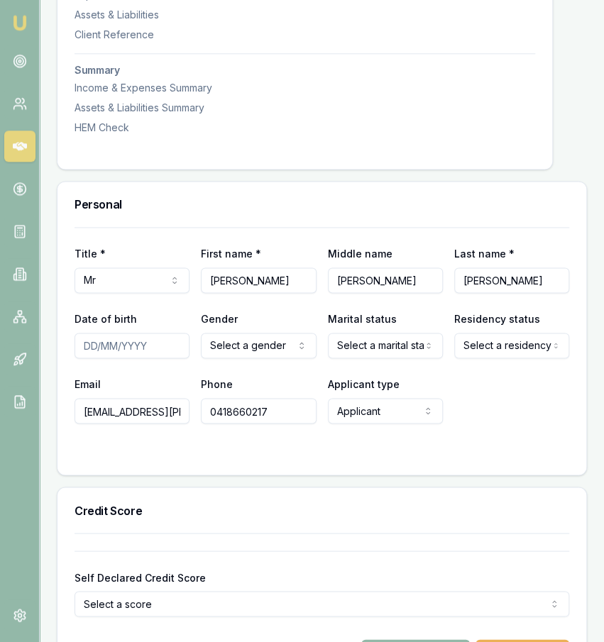
scroll to position [512, 0]
click at [152, 347] on input "Date of birth" at bounding box center [132, 345] width 115 height 26
type input "29/03/1979"
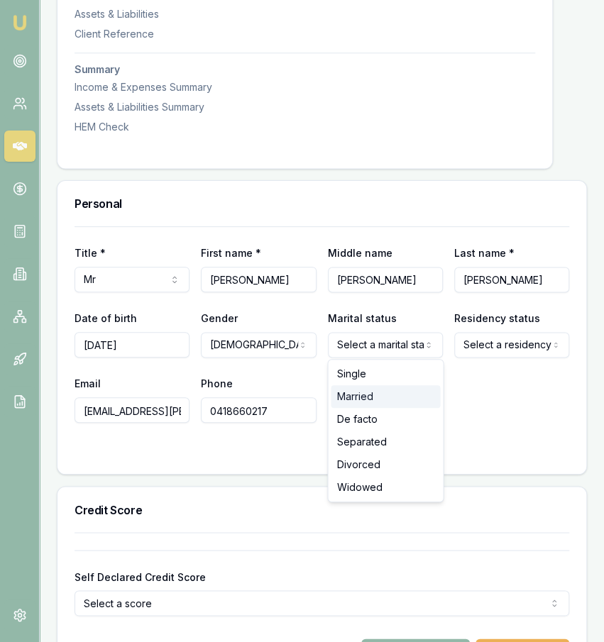
select select "MARRIED"
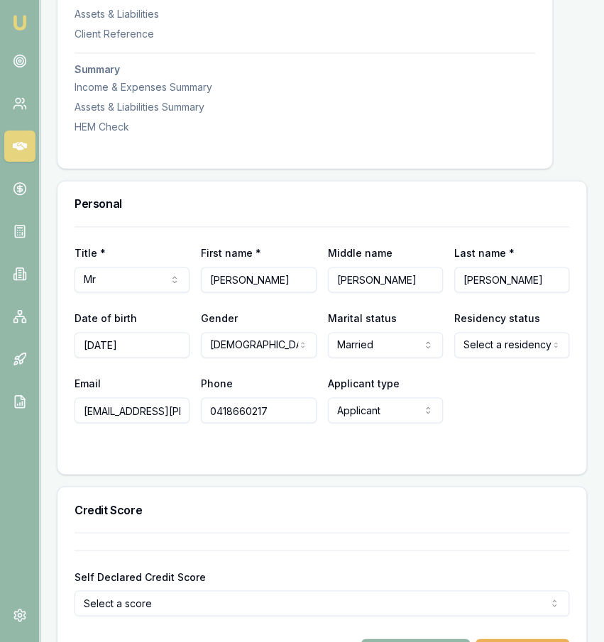
click at [482, 358] on div "Title * Mr Mr Mrs Miss Ms Dr Prof First name * Shane Middle name Alan Last name…" at bounding box center [322, 324] width 495 height 197
click at [246, 454] on div at bounding box center [322, 451] width 495 height 11
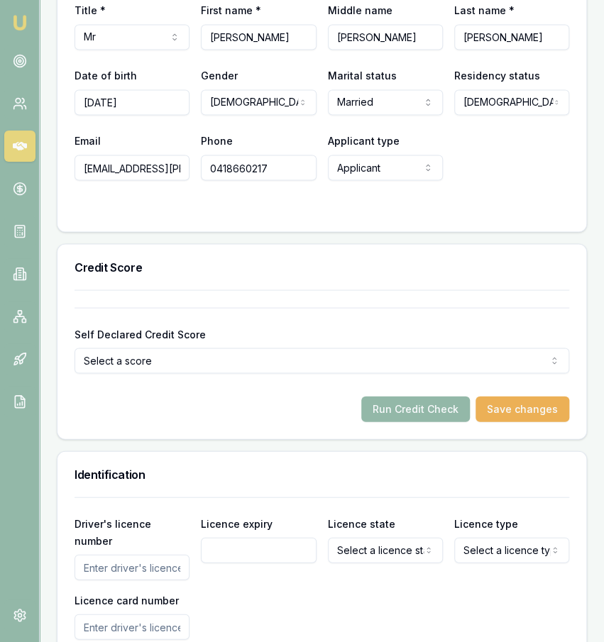
scroll to position [755, 0]
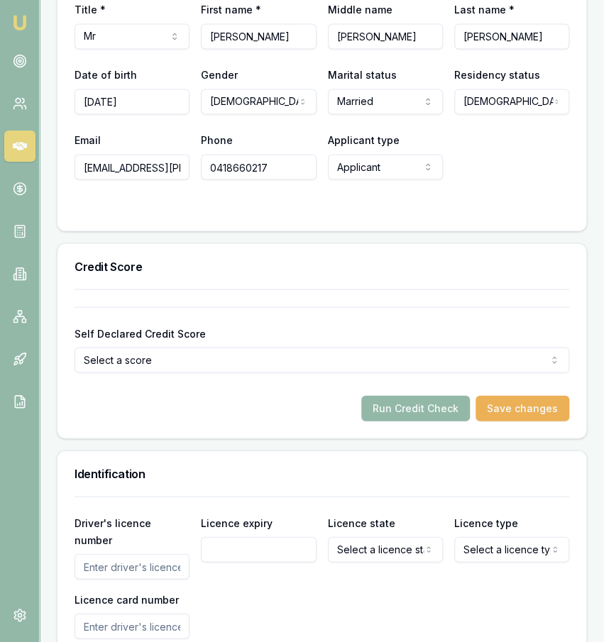
click at [160, 554] on input "Driver's licence number" at bounding box center [132, 567] width 115 height 26
type input "107803497"
click at [240, 548] on input "Licence expiry" at bounding box center [258, 550] width 115 height 26
type input "04/04/2026"
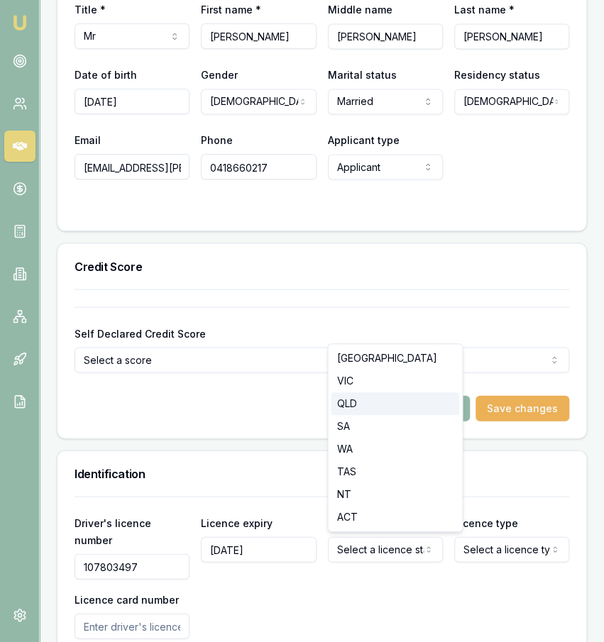
select select "QLD"
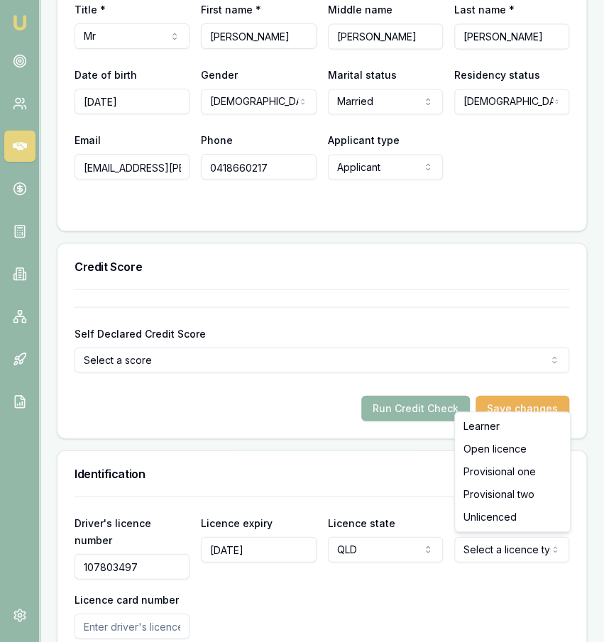
select select "OPEN_LICENCE"
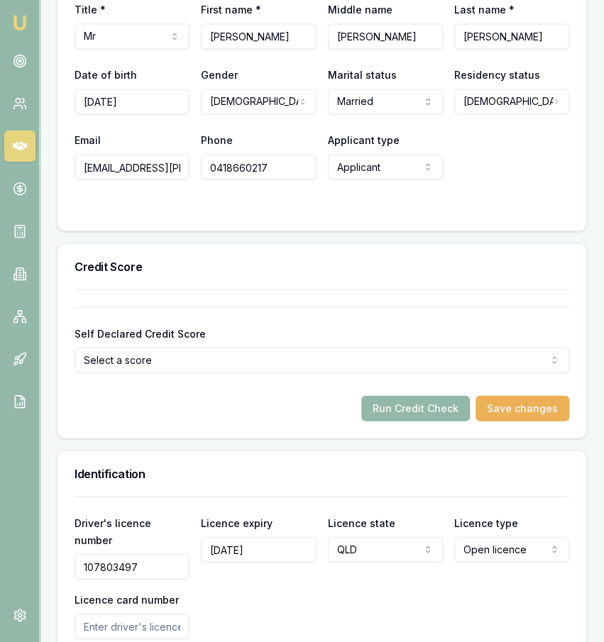
click at [143, 614] on input "Licence card number" at bounding box center [132, 626] width 115 height 26
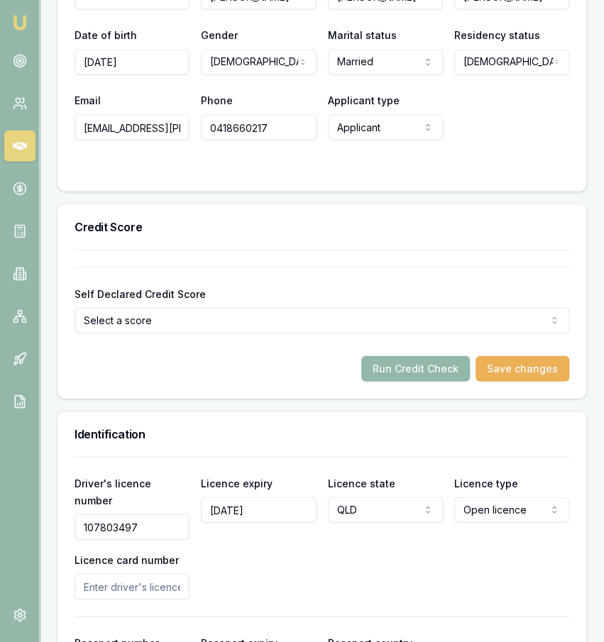
click at [170, 574] on input "Licence card number" at bounding box center [132, 587] width 115 height 26
type input "8CFADD148B"
click at [245, 571] on div "Driver's licence number 107803497 Licence expiry 04/04/2026 Licence state QLD N…" at bounding box center [322, 537] width 495 height 125
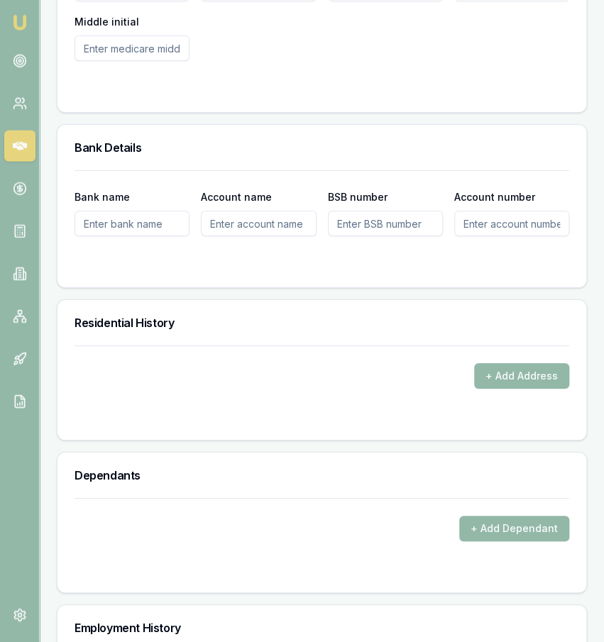
scroll to position [1577, 0]
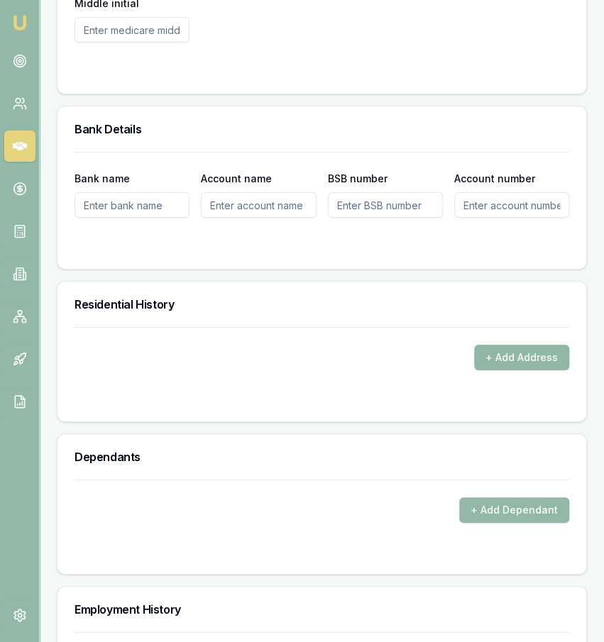
click at [521, 345] on button "+ Add Address" at bounding box center [521, 358] width 95 height 26
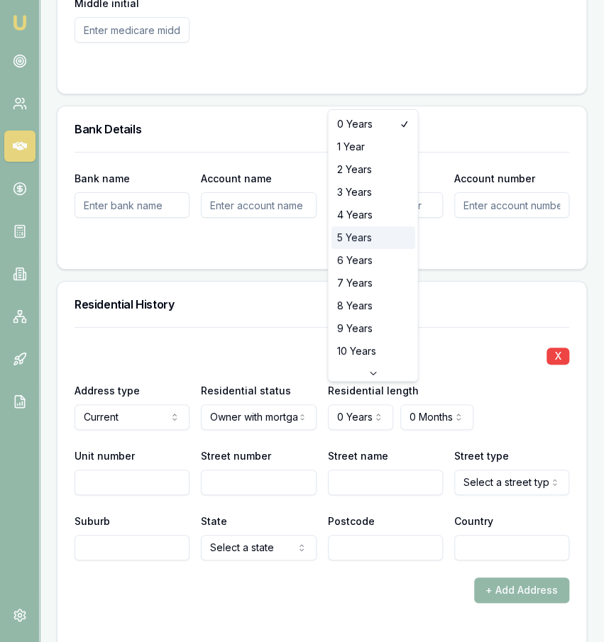
select select "5"
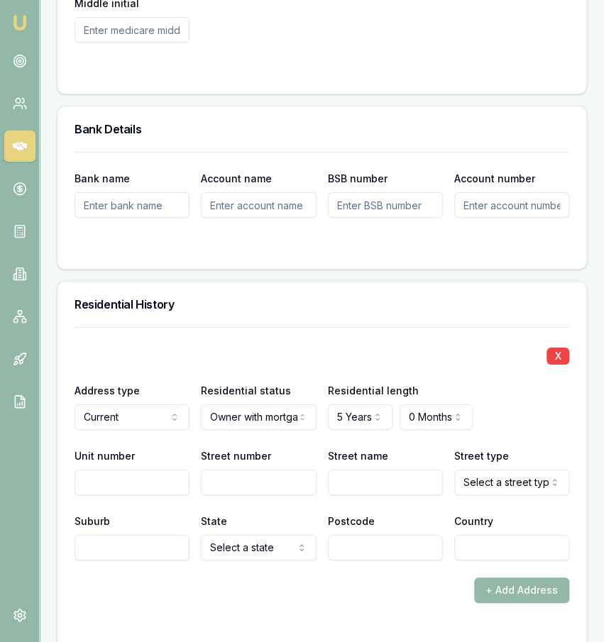
click at [156, 470] on input "Unit number" at bounding box center [132, 483] width 115 height 26
click at [234, 470] on input "Street number" at bounding box center [258, 483] width 115 height 26
type input "13"
click at [358, 470] on input "Street name" at bounding box center [385, 483] width 115 height 26
type input "b"
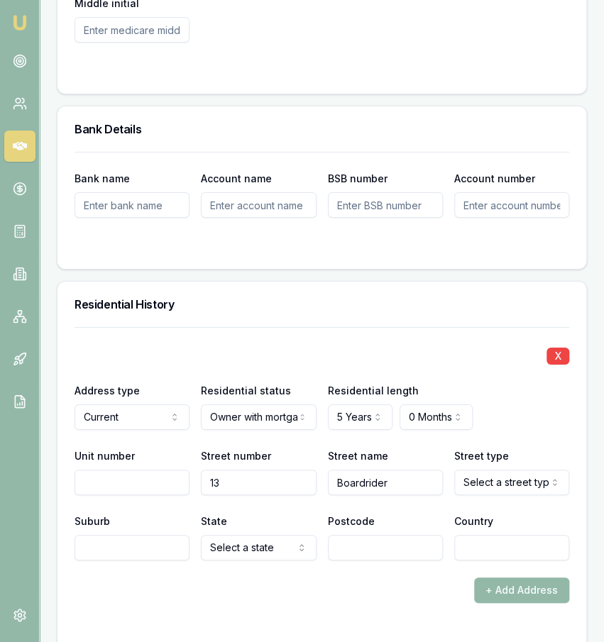
type input "Boardrider"
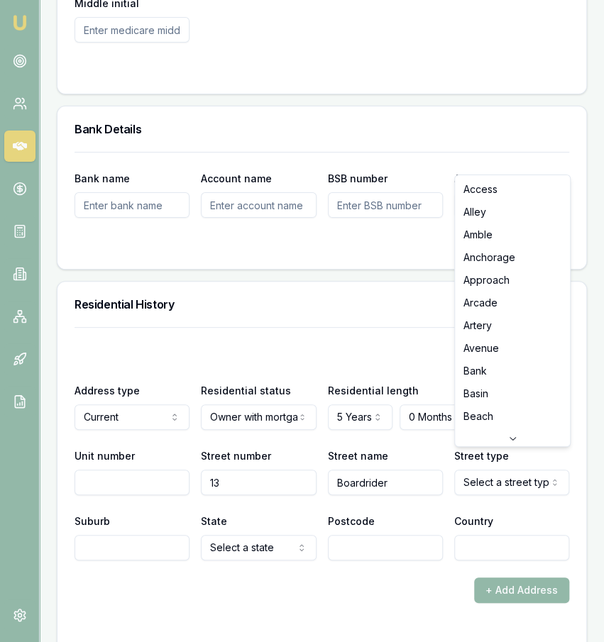
scroll to position [182, 0]
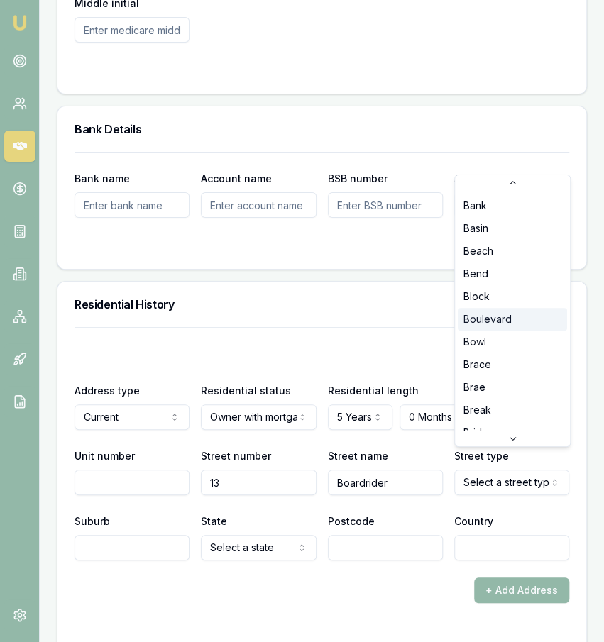
select select "Boulevard"
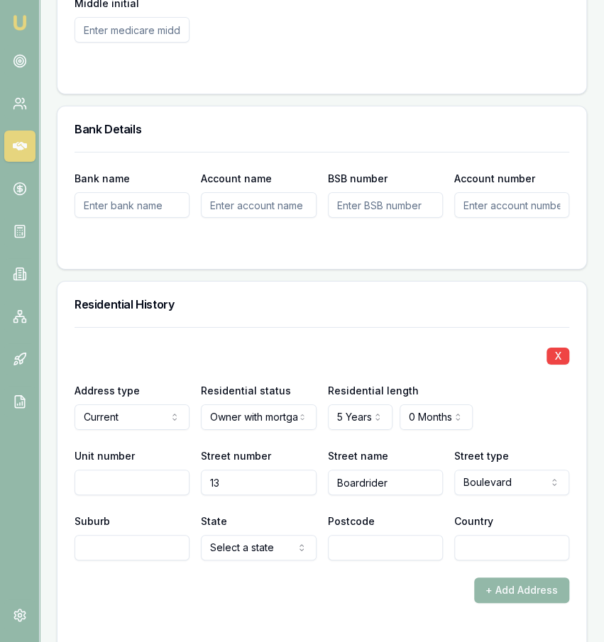
click at [168, 535] on input "Suburb" at bounding box center [132, 548] width 115 height 26
type input "Shoal"
type input "Shoal point"
select select "QLD"
type input "4750"
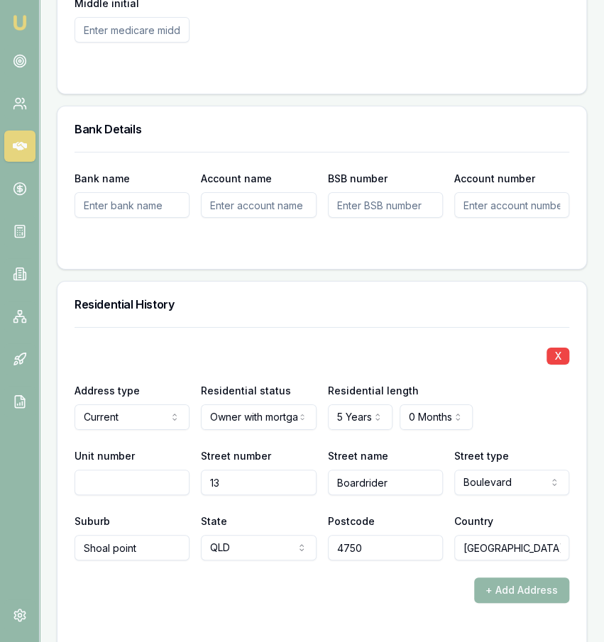
type input "Australia"
click at [153, 583] on div "+ Add Address" at bounding box center [322, 591] width 495 height 26
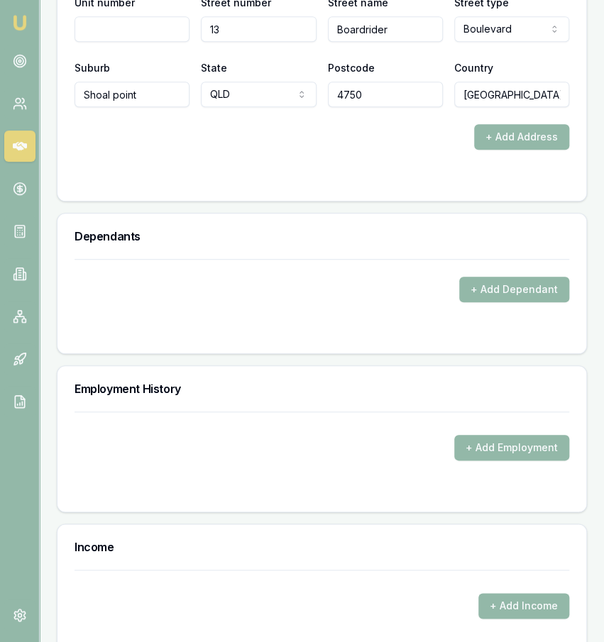
scroll to position [2032, 0]
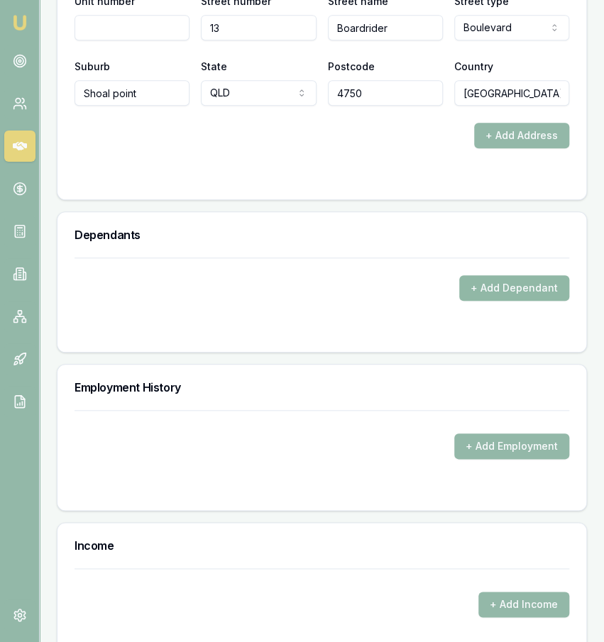
click at [484, 275] on button "+ Add Dependant" at bounding box center [514, 288] width 110 height 26
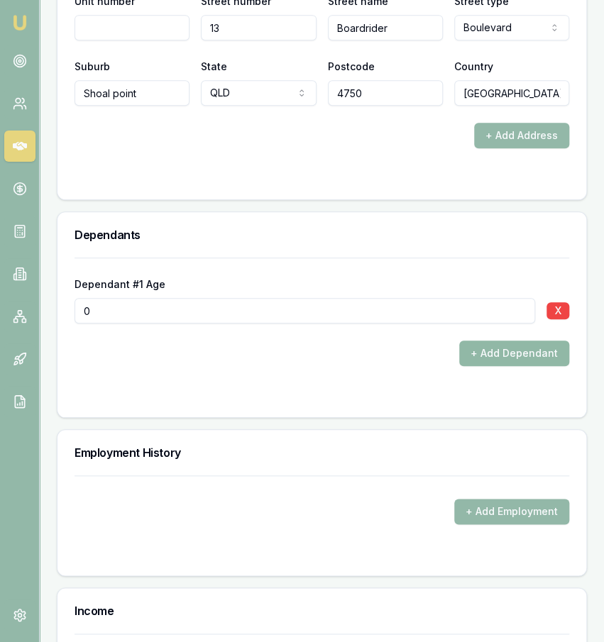
click at [483, 341] on button "+ Add Dependant" at bounding box center [514, 354] width 110 height 26
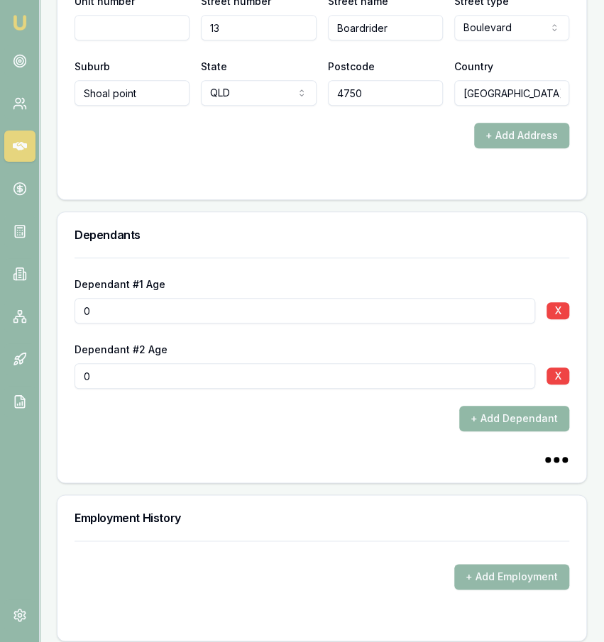
click at [503, 406] on button "+ Add Dependant" at bounding box center [514, 419] width 110 height 26
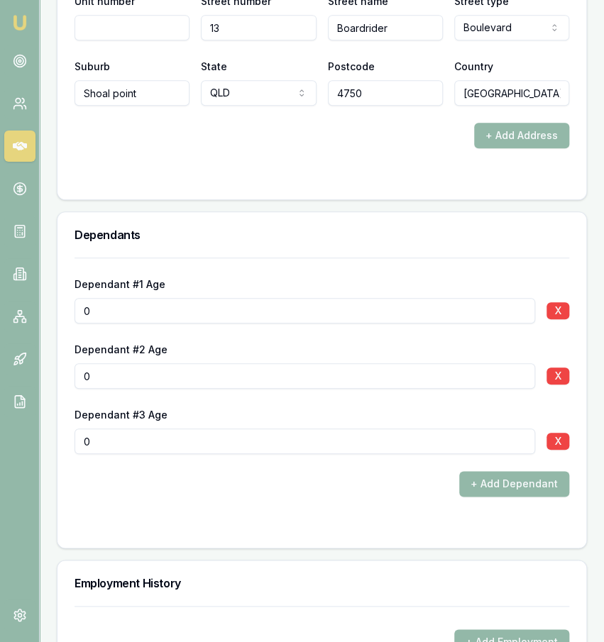
click at [341, 474] on div "+ Add Dependant" at bounding box center [322, 484] width 495 height 26
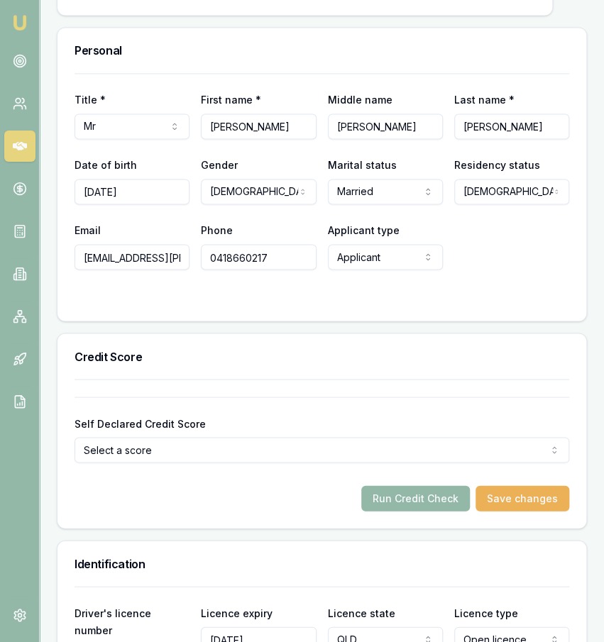
scroll to position [650, 0]
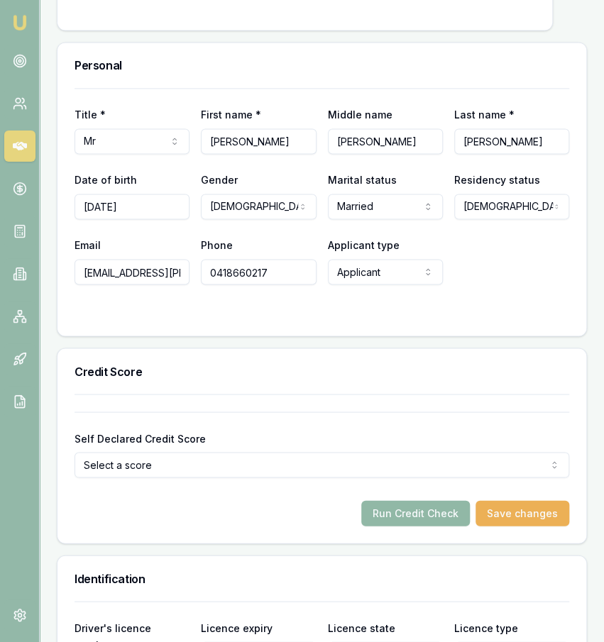
click at [425, 510] on button "Run Credit Check" at bounding box center [415, 513] width 109 height 26
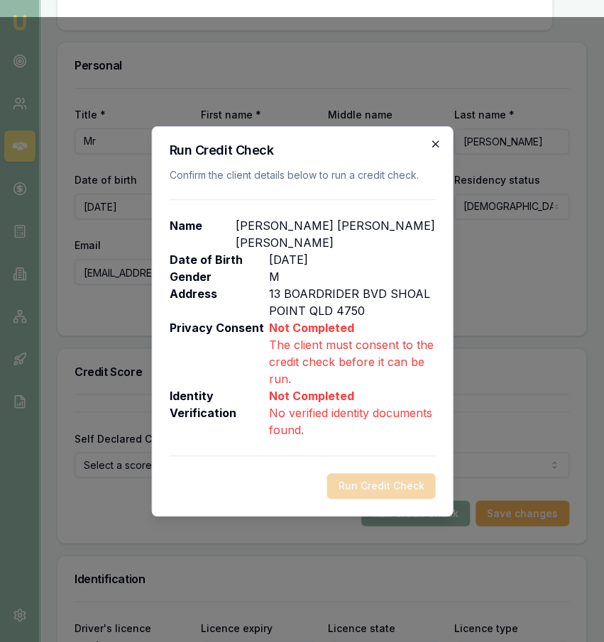
click at [440, 150] on icon "button" at bounding box center [434, 143] width 11 height 11
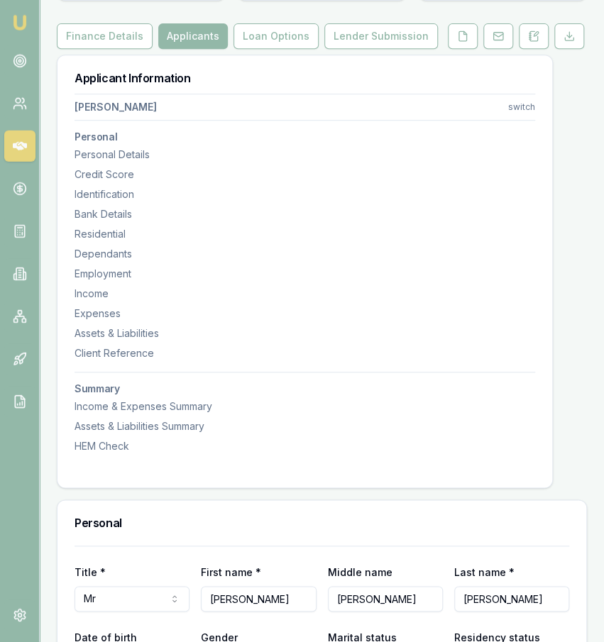
scroll to position [65, 0]
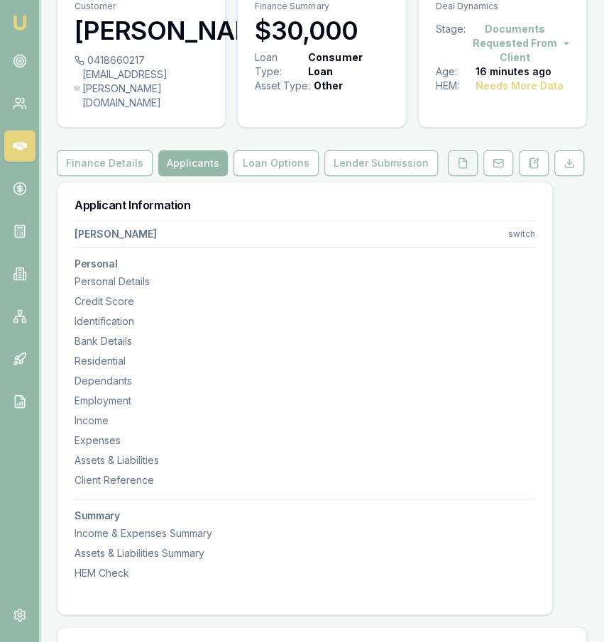
click at [474, 155] on button at bounding box center [463, 163] width 30 height 26
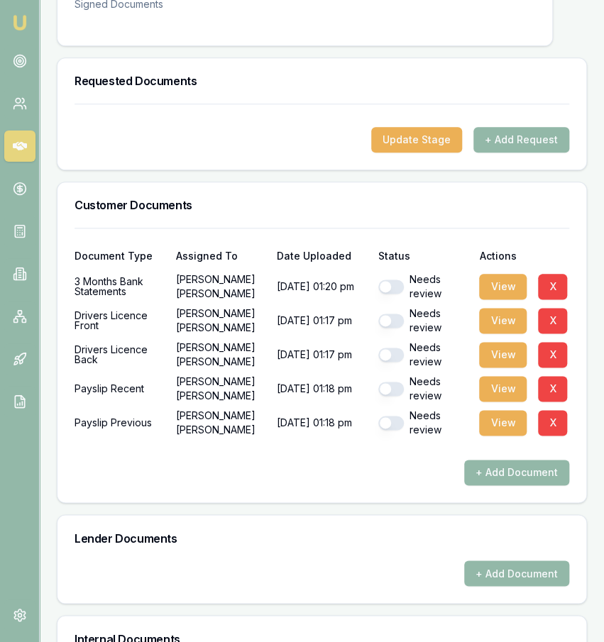
scroll to position [400, 0]
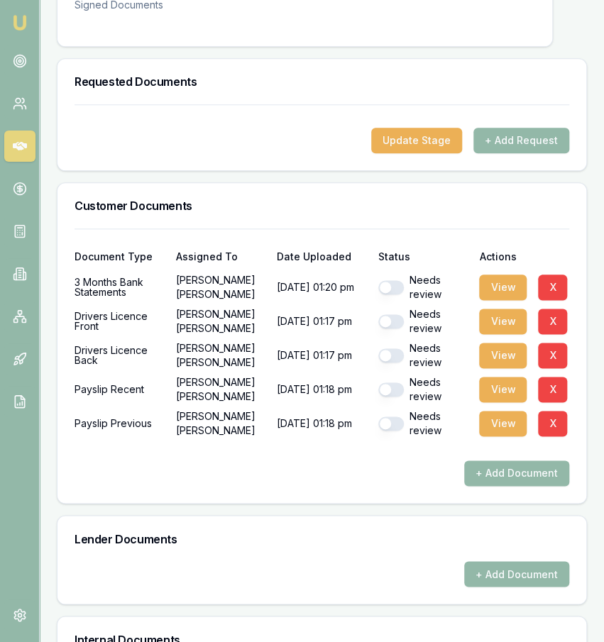
click at [395, 290] on button "button" at bounding box center [391, 287] width 26 height 14
checkbox input "true"
click at [395, 329] on div "Needs review" at bounding box center [423, 321] width 90 height 28
click at [395, 320] on button "button" at bounding box center [391, 321] width 26 height 14
checkbox input "true"
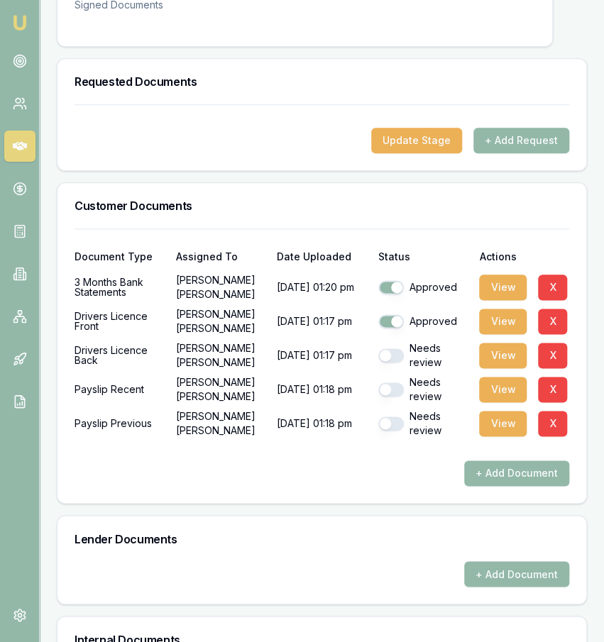
click at [391, 350] on button "button" at bounding box center [391, 356] width 26 height 14
checkbox input "true"
click at [392, 385] on button "button" at bounding box center [391, 390] width 26 height 14
checkbox input "true"
click at [394, 427] on button "button" at bounding box center [391, 424] width 26 height 14
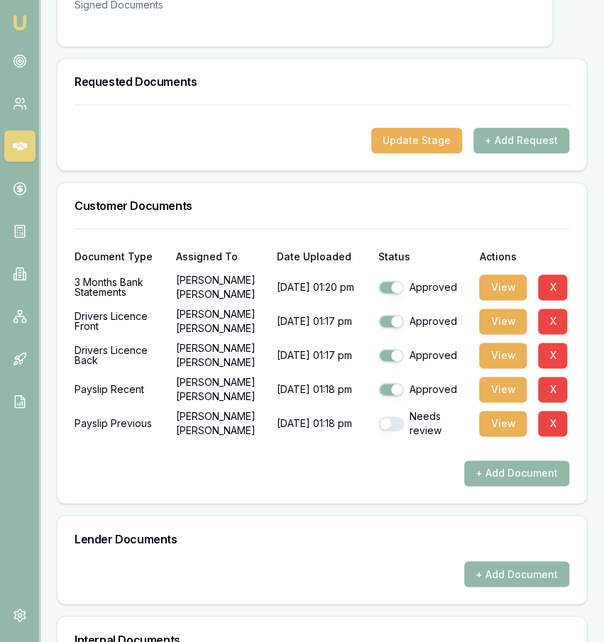
checkbox input "true"
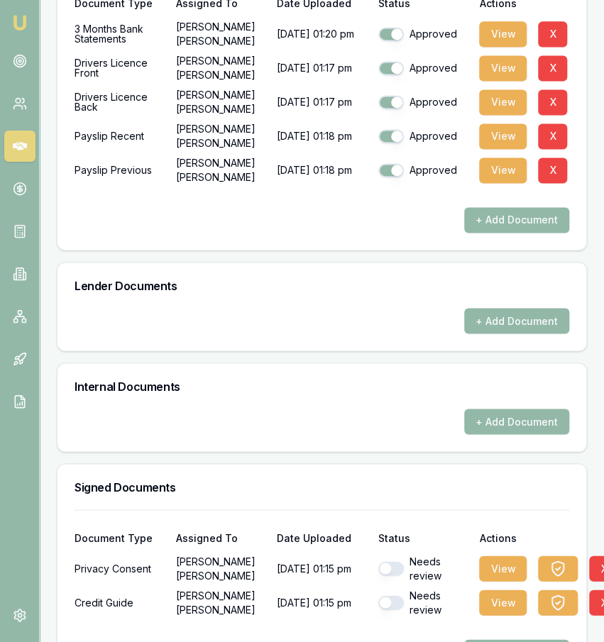
scroll to position [701, 0]
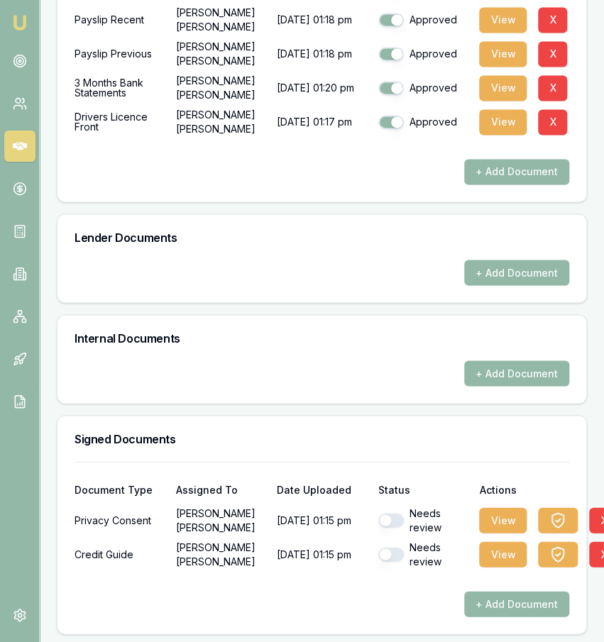
click at [390, 520] on button "button" at bounding box center [391, 520] width 26 height 14
checkbox input "true"
click at [390, 548] on button "button" at bounding box center [391, 554] width 26 height 14
checkbox input "true"
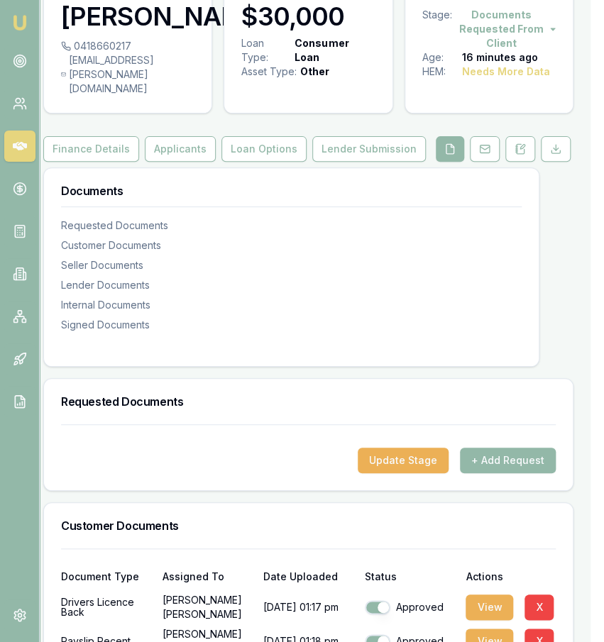
click at [153, 161] on div "Customer Shane Clark 0418660217 clarkysc.shane@hotmail.com Finance Summary $30,…" at bounding box center [308, 613] width 530 height 1288
click at [153, 161] on button "Applicants" at bounding box center [180, 149] width 71 height 26
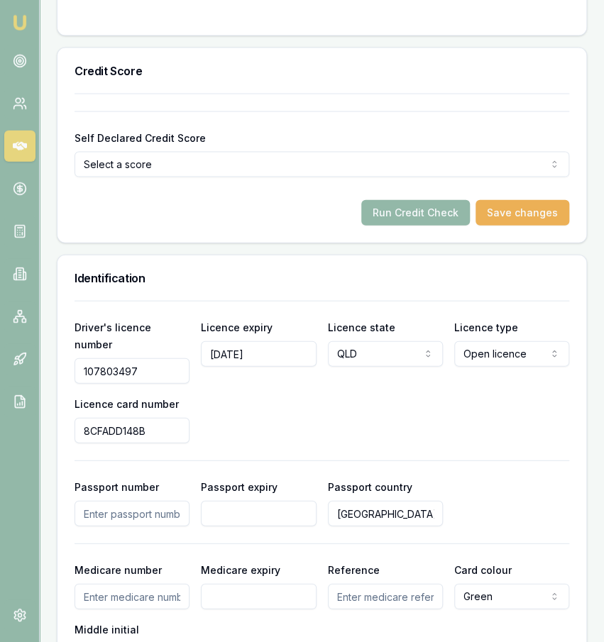
scroll to position [950, 0]
click at [439, 212] on button "Run Credit Check" at bounding box center [415, 214] width 109 height 26
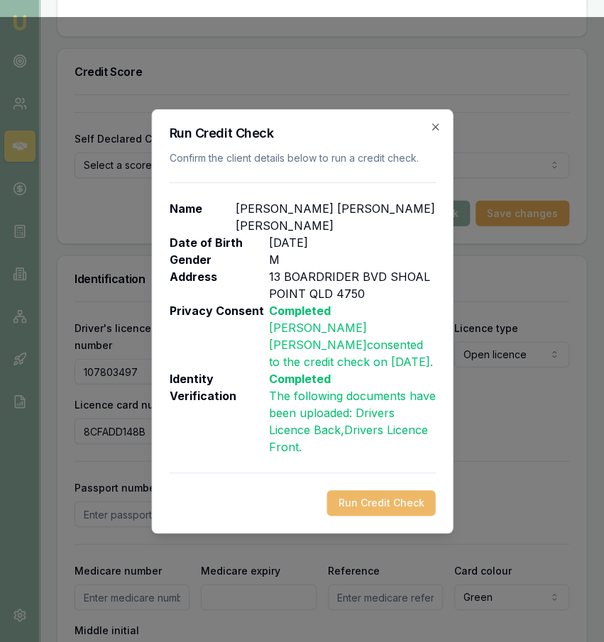
click at [405, 491] on button "Run Credit Check" at bounding box center [381, 504] width 109 height 26
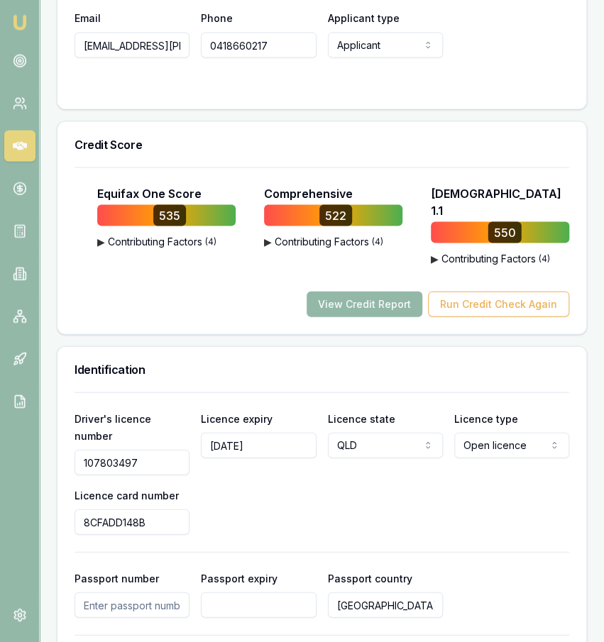
scroll to position [875, 0]
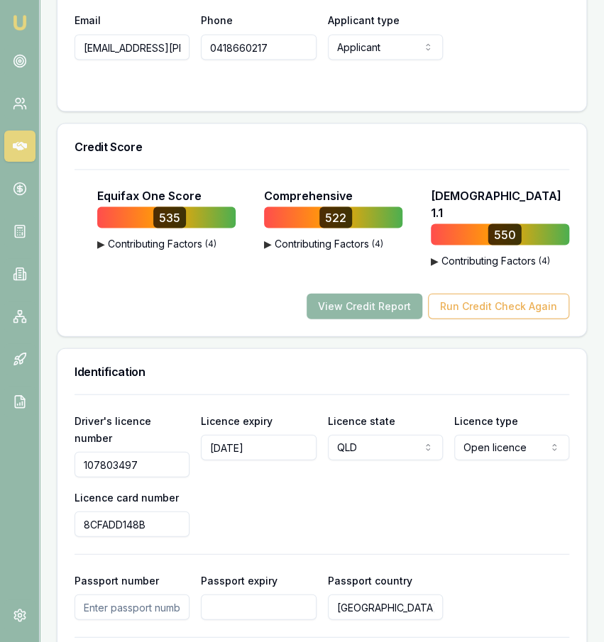
click at [398, 293] on button "View Credit Report" at bounding box center [365, 306] width 116 height 26
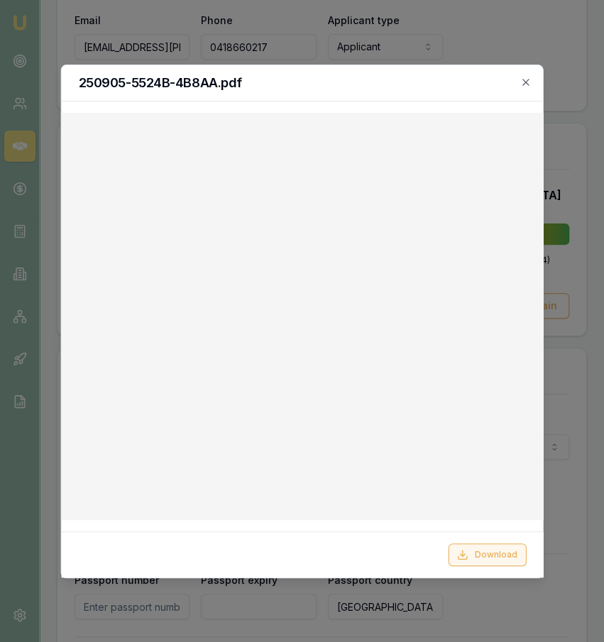
click at [488, 557] on button "Download" at bounding box center [487, 555] width 78 height 23
click at [234, 45] on div at bounding box center [302, 321] width 604 height 642
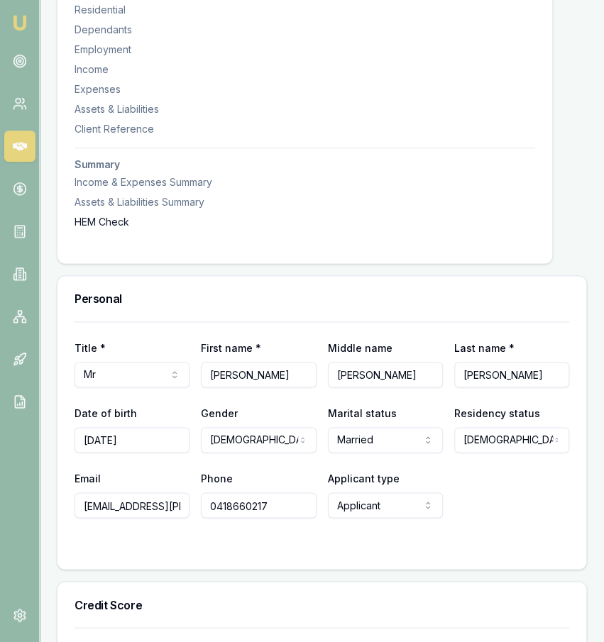
scroll to position [0, 0]
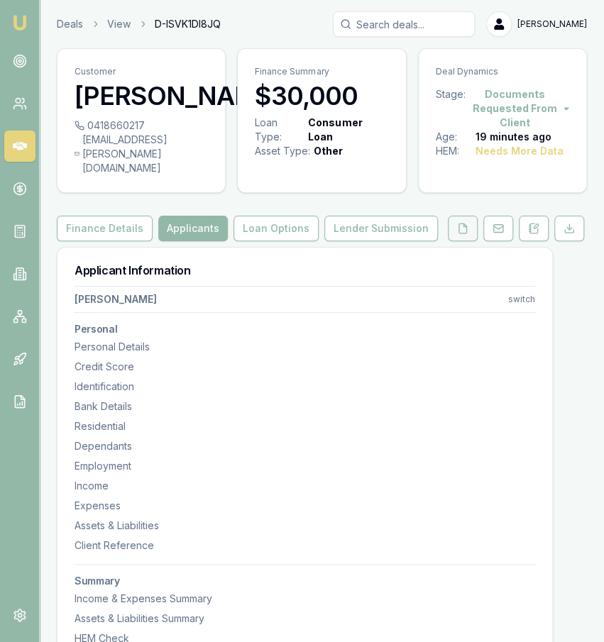
click at [466, 229] on icon at bounding box center [462, 228] width 11 height 11
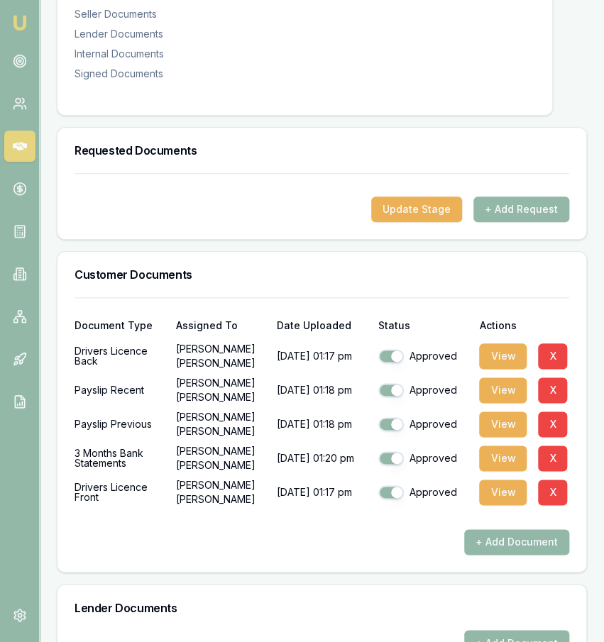
scroll to position [334, 0]
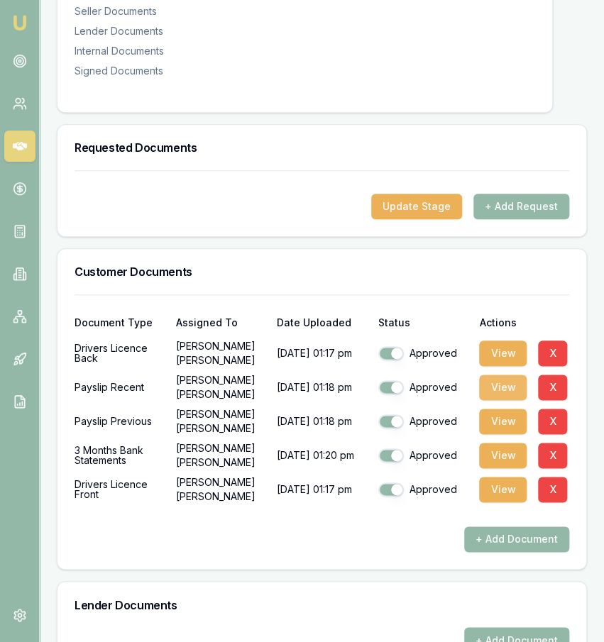
click at [505, 383] on button "View" at bounding box center [503, 388] width 48 height 26
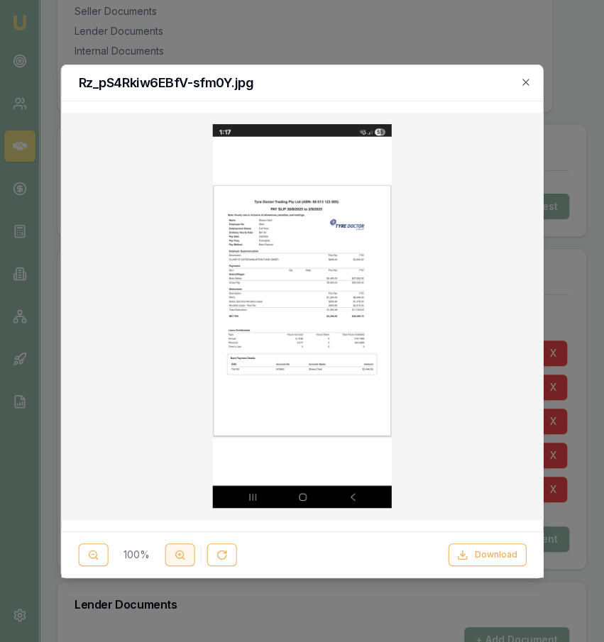
click at [178, 550] on icon at bounding box center [179, 554] width 11 height 11
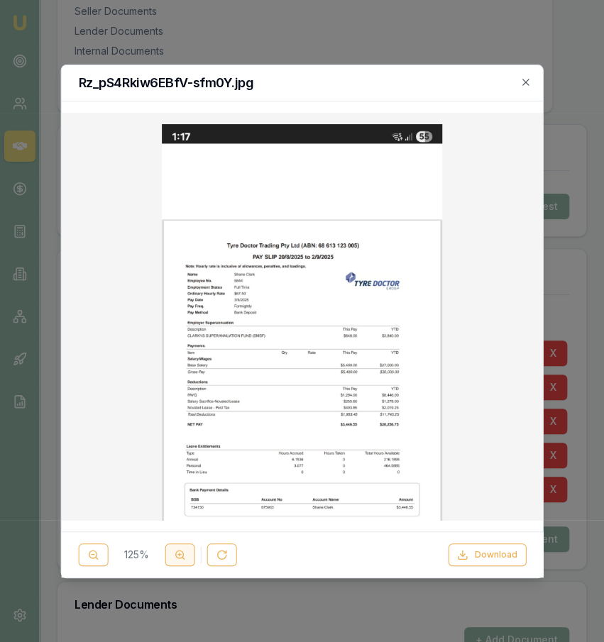
click at [179, 550] on icon at bounding box center [179, 554] width 11 height 11
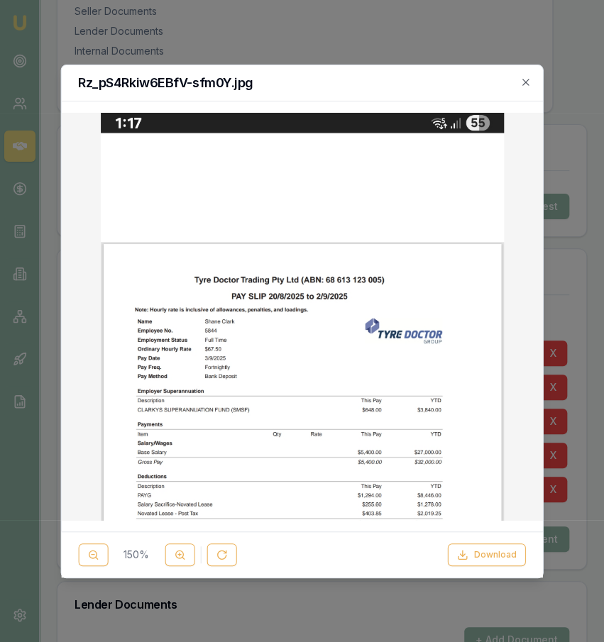
scroll to position [217, 0]
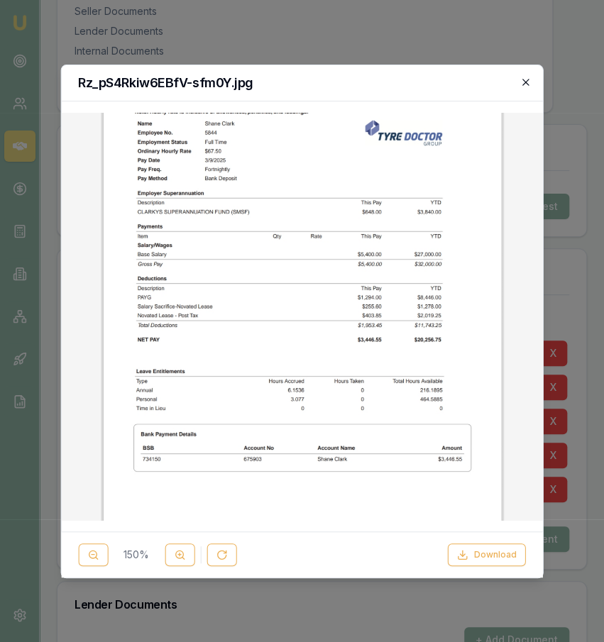
click at [526, 84] on icon "button" at bounding box center [525, 82] width 11 height 11
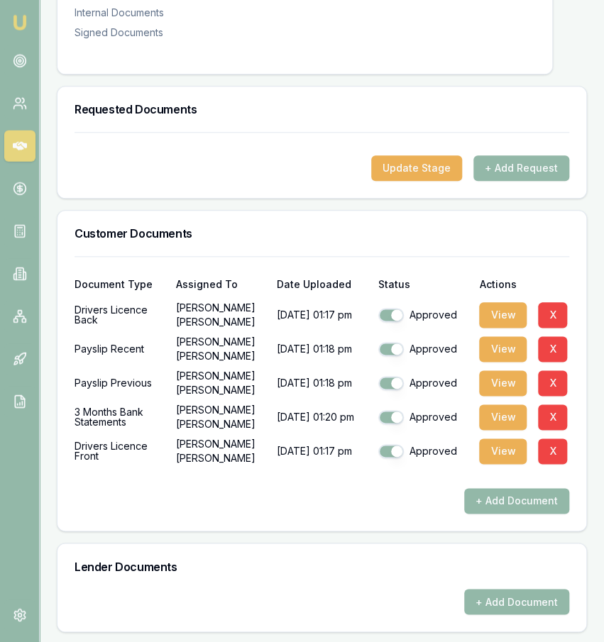
scroll to position [0, 0]
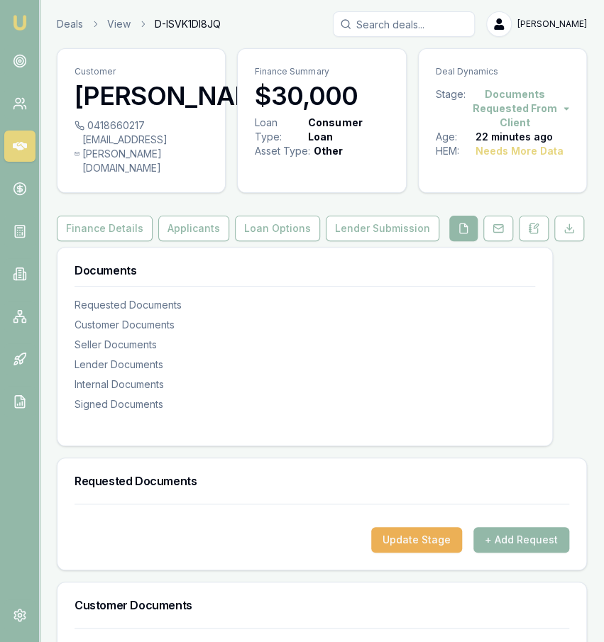
click at [133, 174] on div "[EMAIL_ADDRESS][PERSON_NAME][DOMAIN_NAME]" at bounding box center [141, 154] width 133 height 43
click at [133, 175] on div "[EMAIL_ADDRESS][PERSON_NAME][DOMAIN_NAME]" at bounding box center [141, 154] width 133 height 43
click at [133, 175] on div "0418660217 clarkysc.shane@hotmail.com" at bounding box center [142, 156] width 168 height 74
copy icon
click at [141, 133] on div "0418660217" at bounding box center [141, 126] width 133 height 14
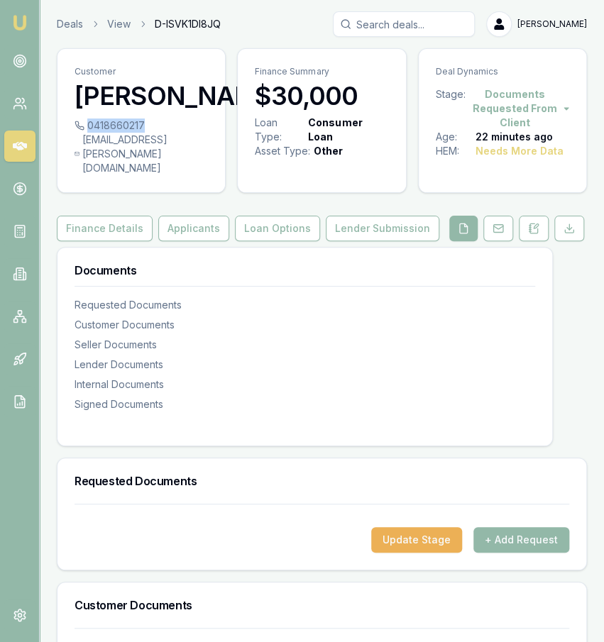
click at [141, 133] on div "0418660217" at bounding box center [141, 126] width 133 height 14
copy div "0418660217"
click at [202, 223] on button "Applicants" at bounding box center [193, 229] width 71 height 26
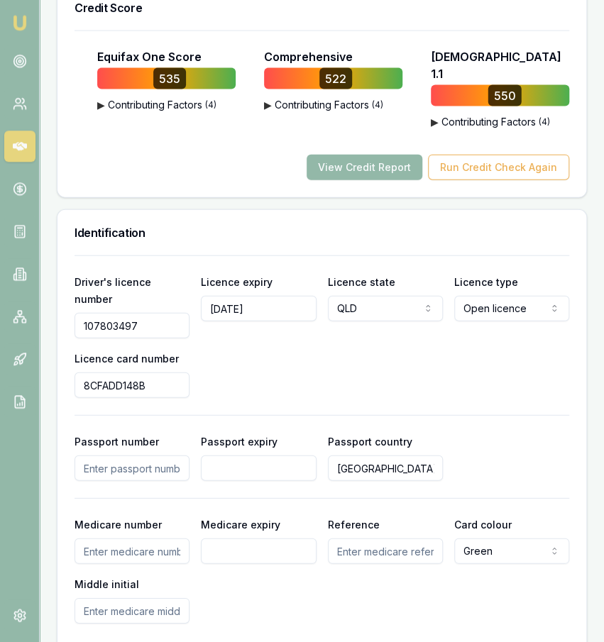
scroll to position [1024, 0]
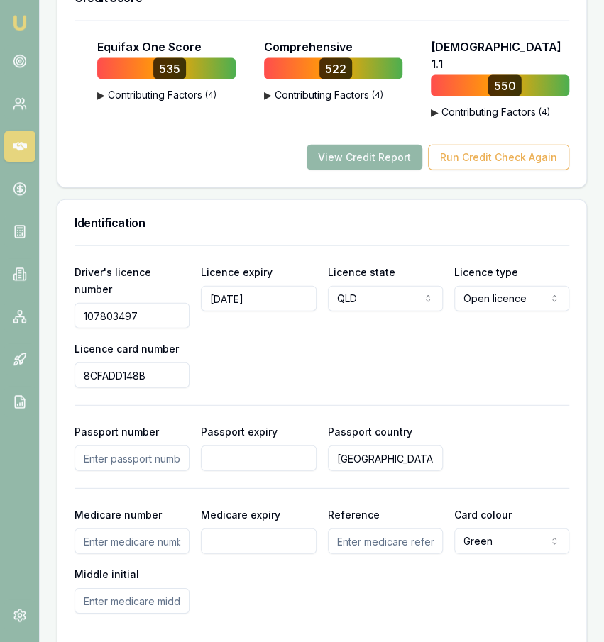
click at [148, 293] on div "Driver's licence number 107803497 Licence expiry 04/04/2026 Licence state QLD N…" at bounding box center [322, 325] width 495 height 125
click at [146, 302] on input "107803497" at bounding box center [132, 315] width 115 height 26
click at [111, 362] on input "8CFADD148B" at bounding box center [132, 375] width 115 height 26
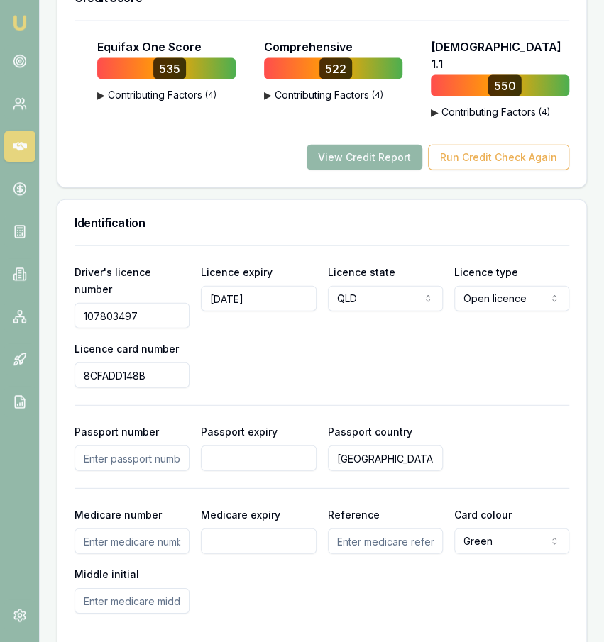
click at [111, 362] on input "8CFADD148B" at bounding box center [132, 375] width 115 height 26
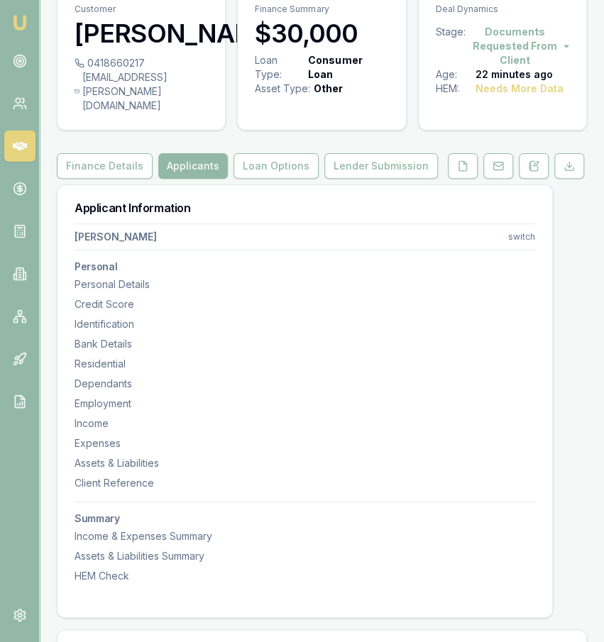
scroll to position [58, 0]
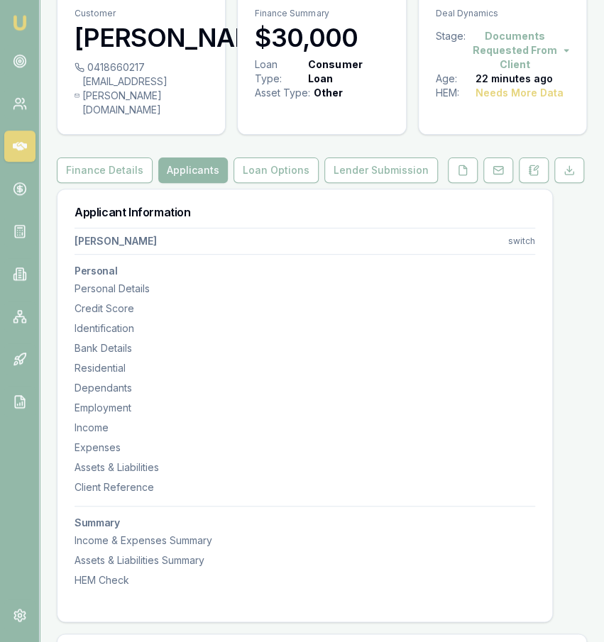
click at [123, 75] on div "0418660217" at bounding box center [141, 67] width 133 height 14
copy div "0418660217"
click at [128, 104] on div "[EMAIL_ADDRESS][PERSON_NAME][DOMAIN_NAME]" at bounding box center [141, 96] width 133 height 43
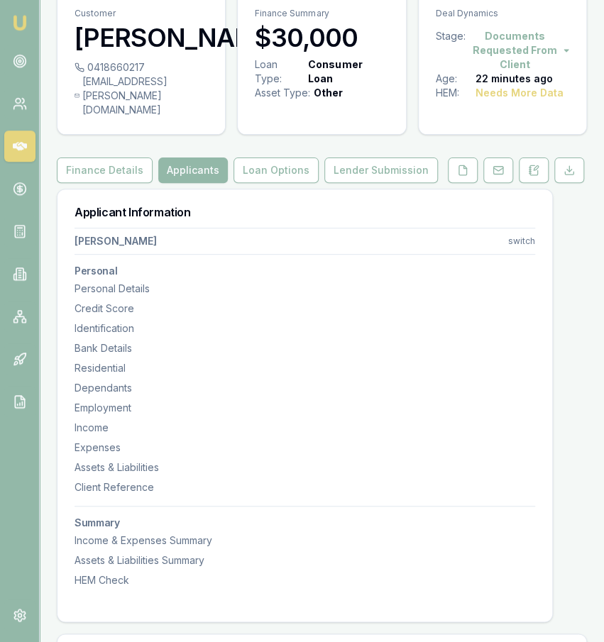
click at [128, 104] on div "[EMAIL_ADDRESS][PERSON_NAME][DOMAIN_NAME]" at bounding box center [141, 96] width 133 height 43
copy icon
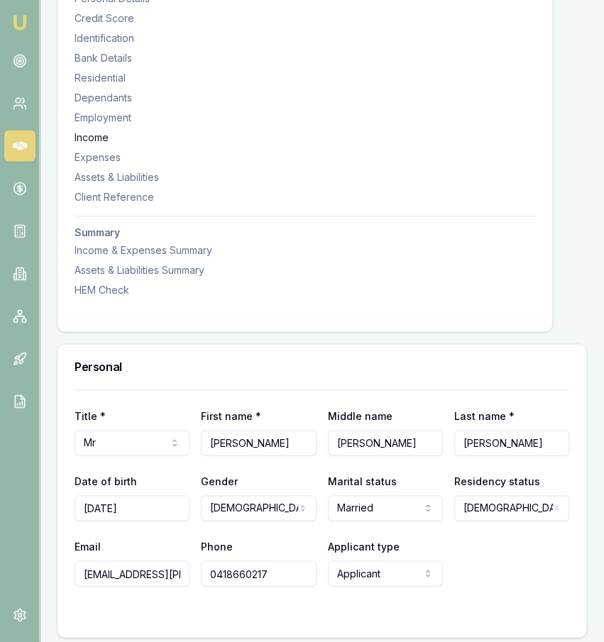
scroll to position [0, 0]
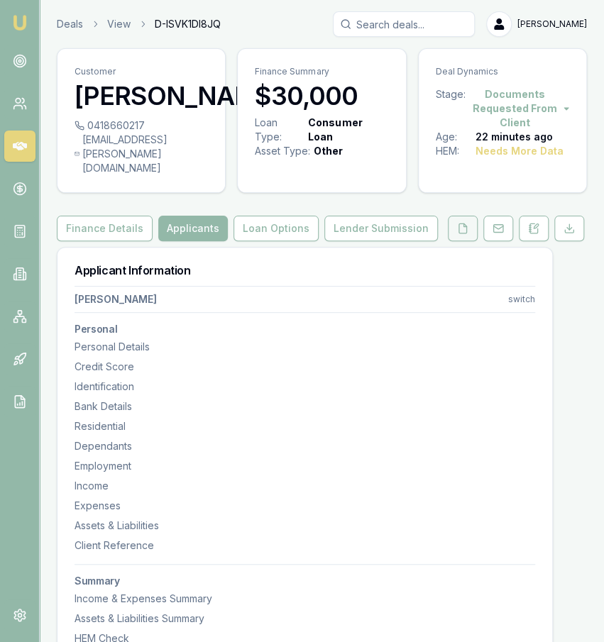
click at [466, 234] on button at bounding box center [463, 229] width 30 height 26
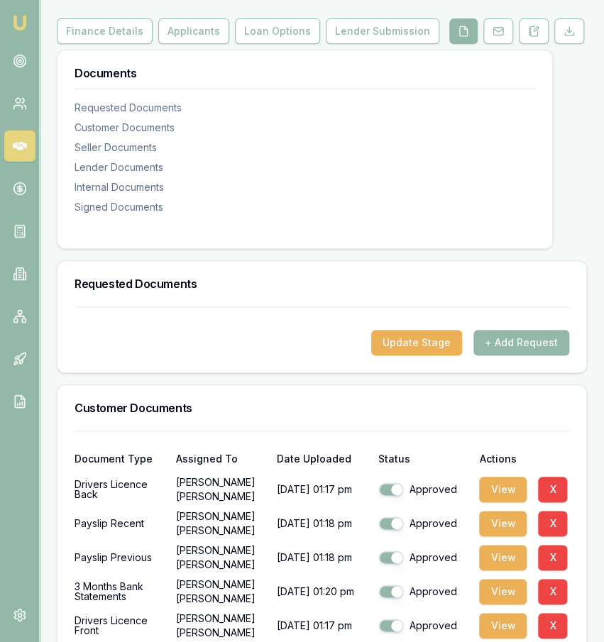
scroll to position [420, 0]
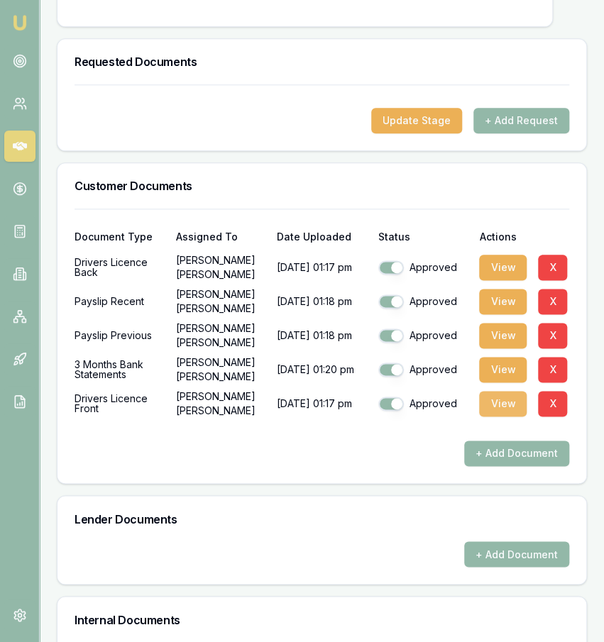
click at [494, 407] on button "View" at bounding box center [503, 404] width 48 height 26
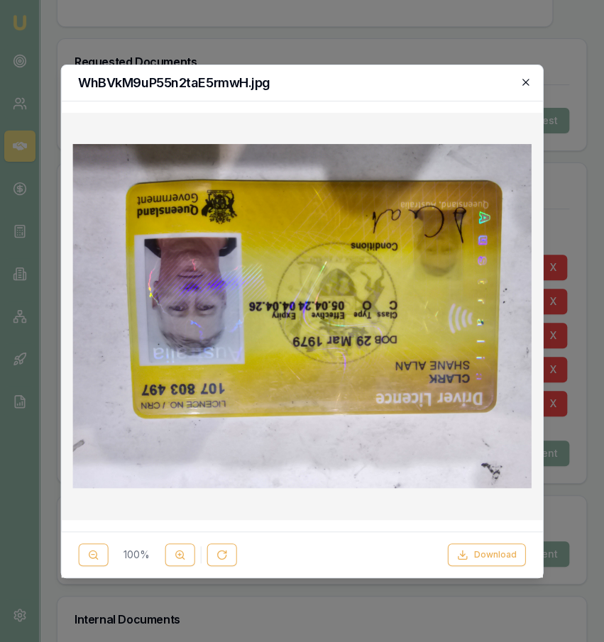
click at [527, 82] on icon "button" at bounding box center [525, 82] width 6 height 6
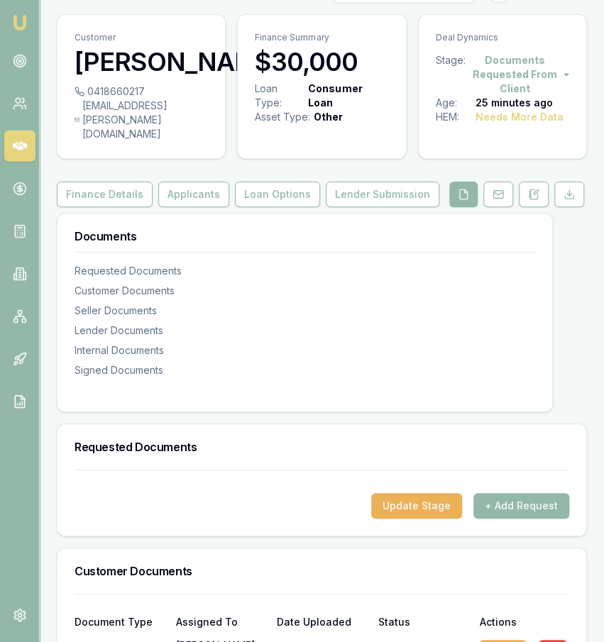
scroll to position [0, 0]
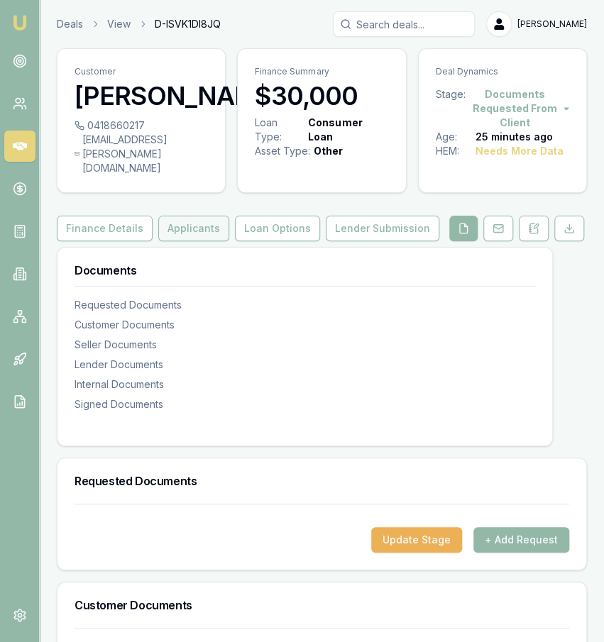
click at [158, 233] on button "Applicants" at bounding box center [193, 229] width 71 height 26
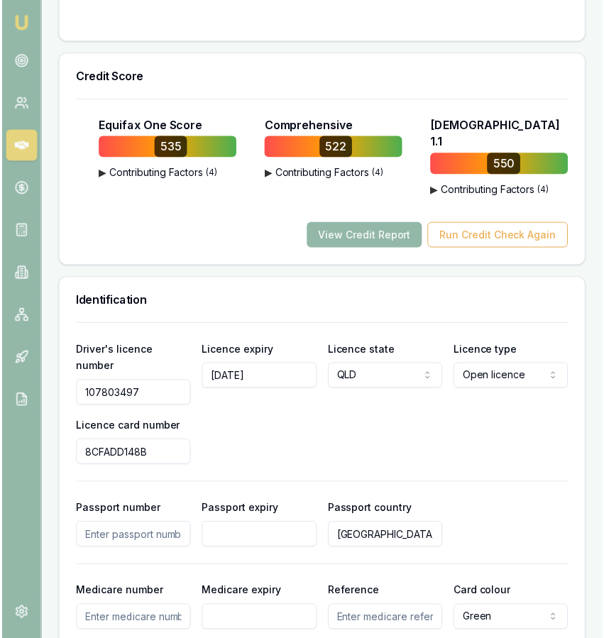
scroll to position [1105, 0]
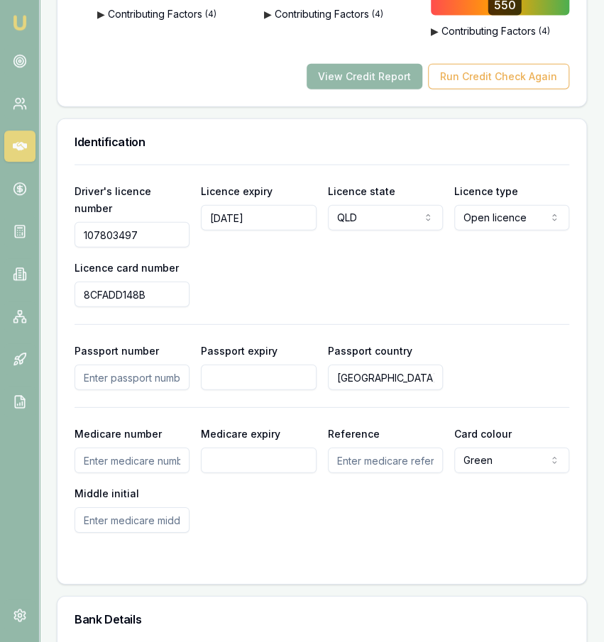
click at [104, 221] on input "107803497" at bounding box center [132, 234] width 115 height 26
click at [143, 281] on input "8CFADD148B" at bounding box center [132, 294] width 115 height 26
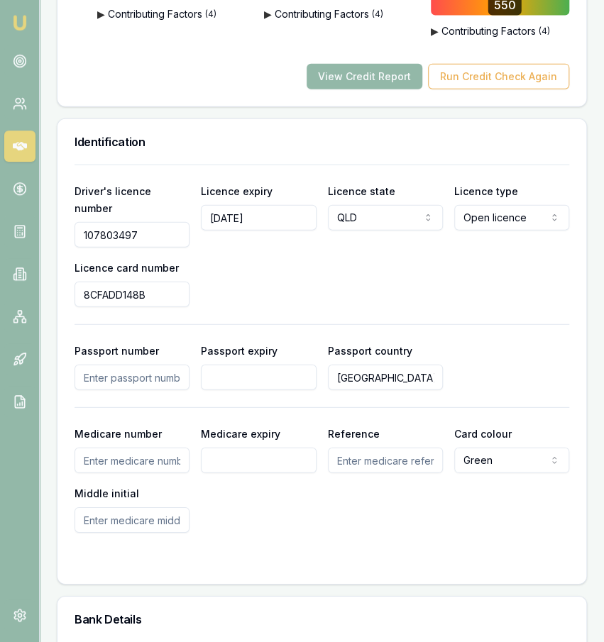
click at [143, 281] on input "8CFADD148B" at bounding box center [132, 294] width 115 height 26
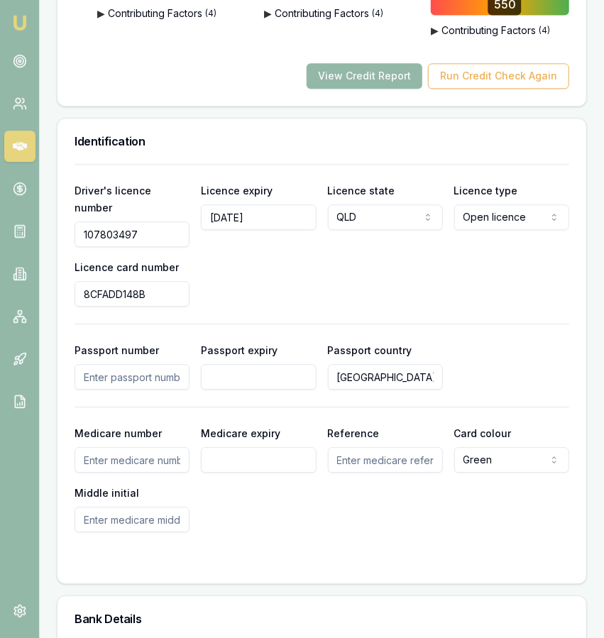
click at [286, 270] on div "Driver's licence number 107803497 Licence expiry 04/04/2026 Licence state QLD N…" at bounding box center [322, 348] width 495 height 368
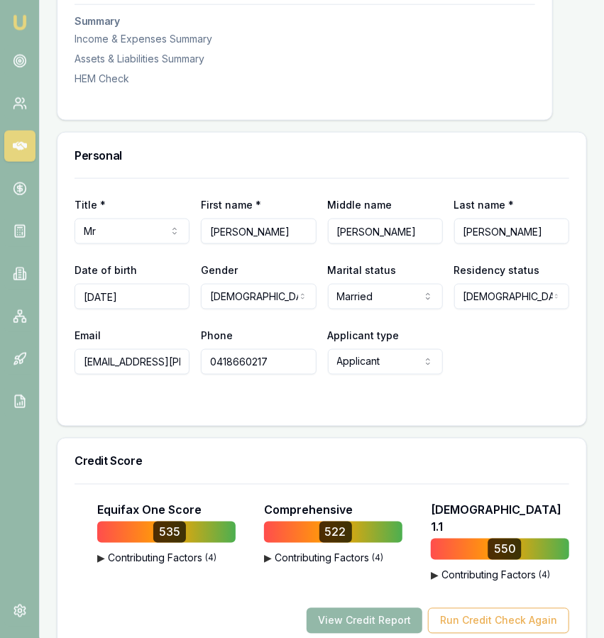
scroll to position [561, 0]
click at [177, 297] on input "29/03/1979" at bounding box center [132, 296] width 115 height 26
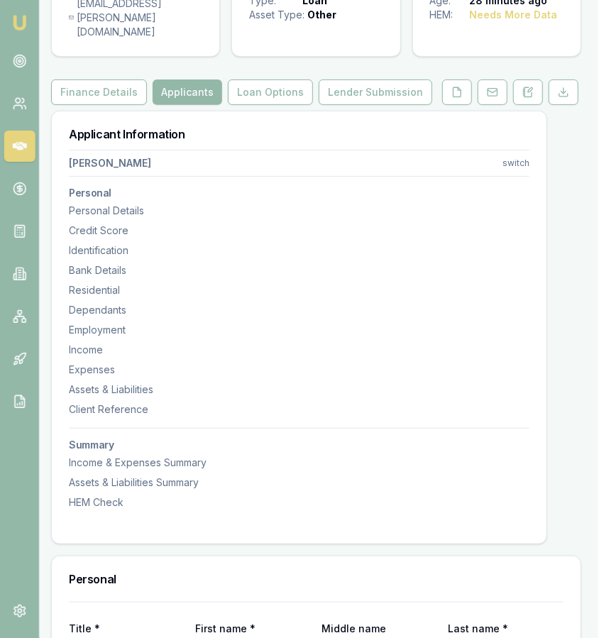
scroll to position [0, 6]
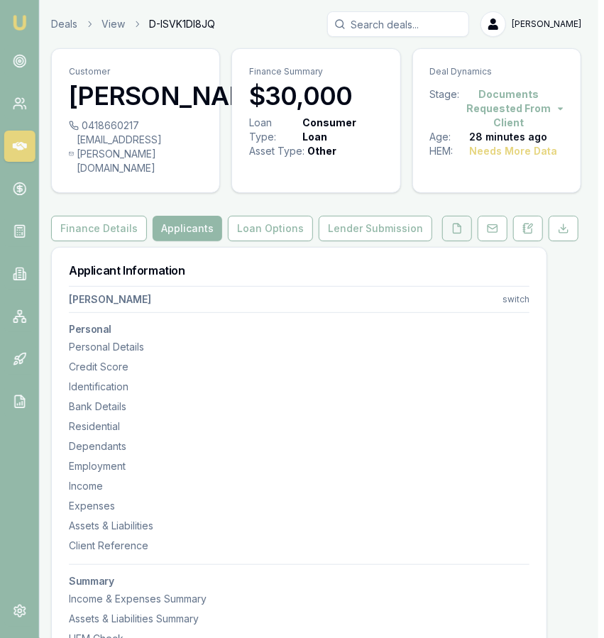
click at [461, 230] on icon at bounding box center [458, 228] width 8 height 9
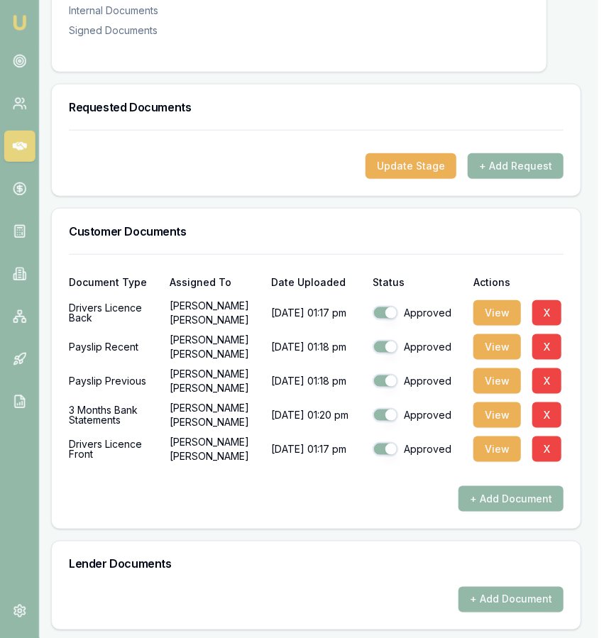
scroll to position [427, 6]
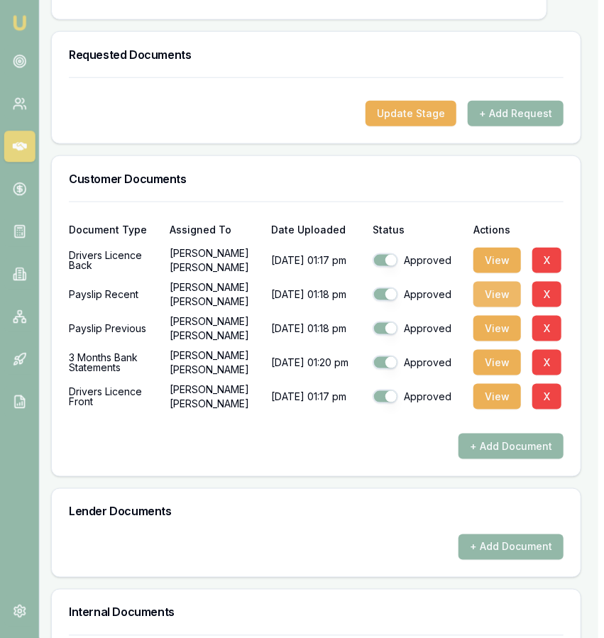
click at [481, 300] on button "View" at bounding box center [498, 294] width 48 height 26
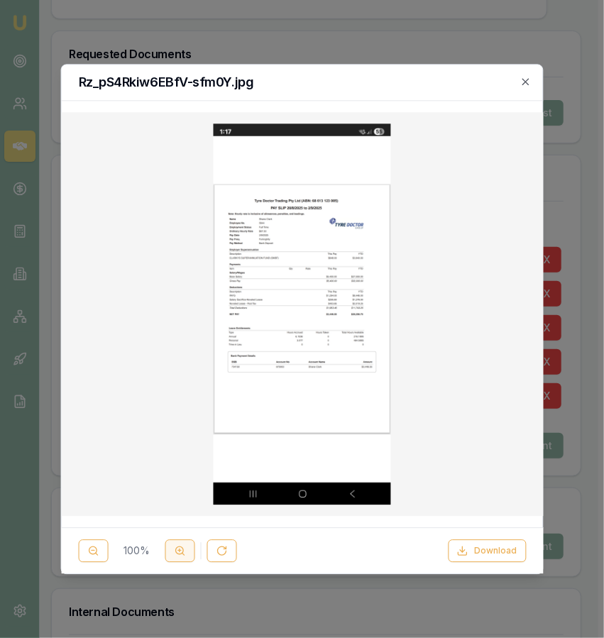
click at [183, 547] on icon at bounding box center [179, 550] width 11 height 11
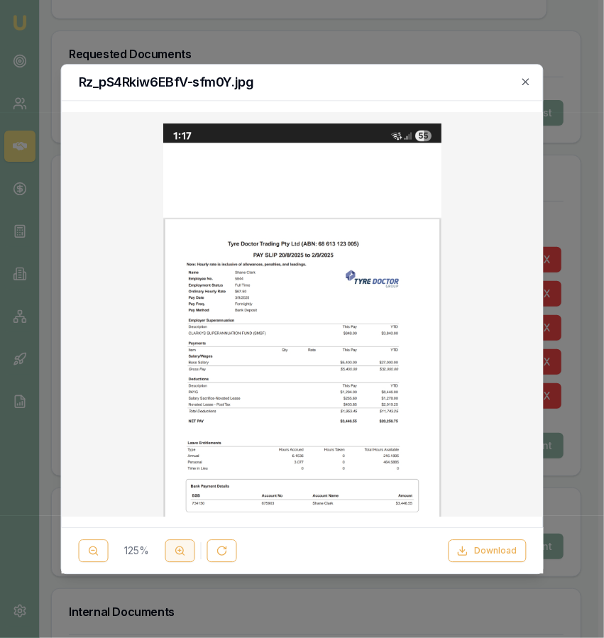
click at [183, 547] on icon at bounding box center [179, 550] width 11 height 11
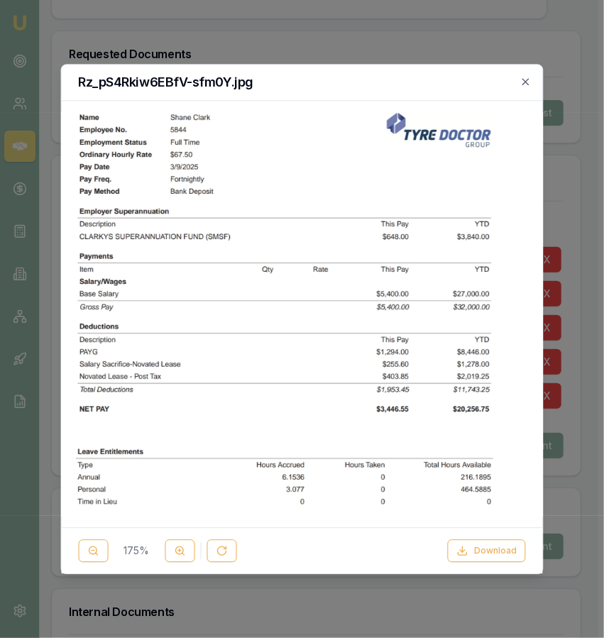
scroll to position [298, 0]
click at [305, 246] on img at bounding box center [302, 409] width 544 height 1168
click at [226, 36] on div at bounding box center [302, 319] width 604 height 638
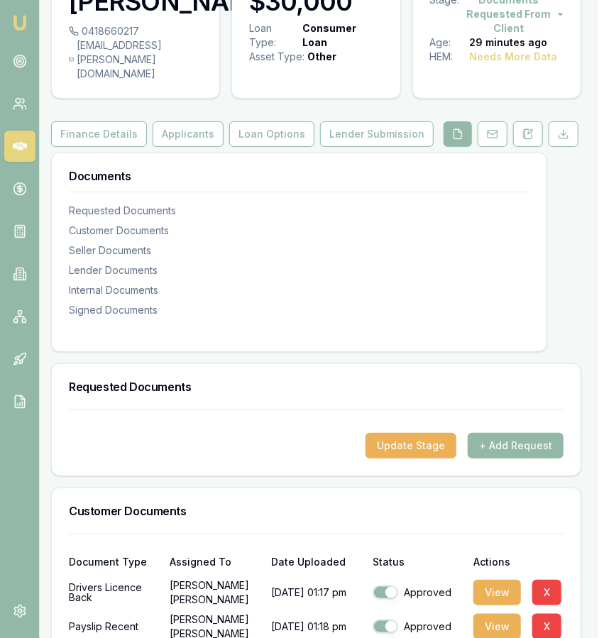
scroll to position [0, 6]
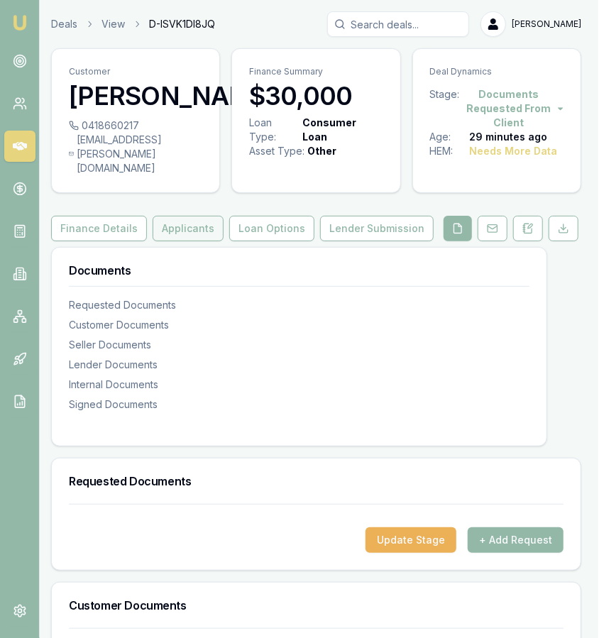
click at [176, 239] on button "Applicants" at bounding box center [188, 229] width 71 height 26
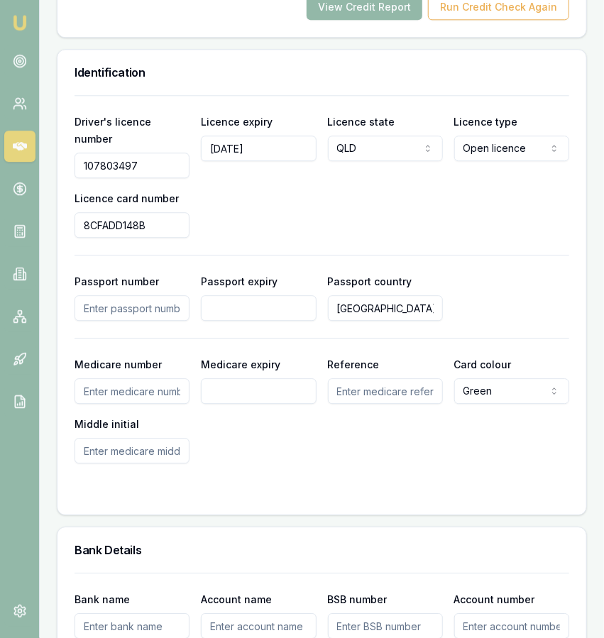
scroll to position [1174, 0]
click at [175, 153] on input "107803497" at bounding box center [132, 166] width 115 height 26
click at [158, 212] on input "8CFADD148B" at bounding box center [132, 225] width 115 height 26
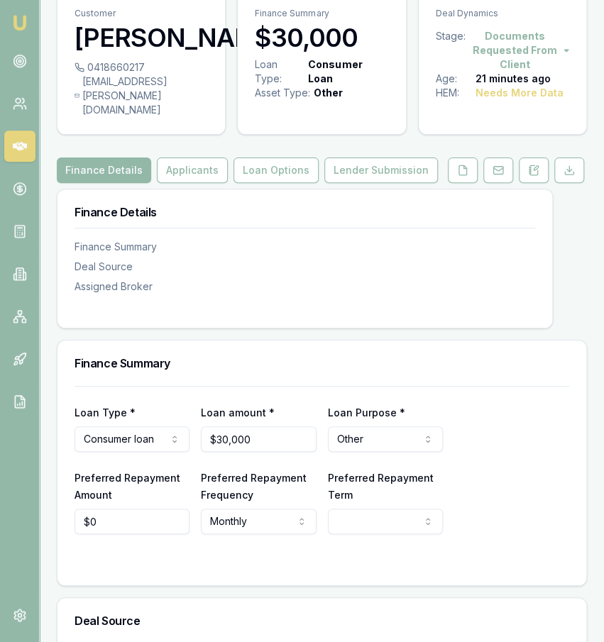
scroll to position [58, 0]
